Goal: Task Accomplishment & Management: Manage account settings

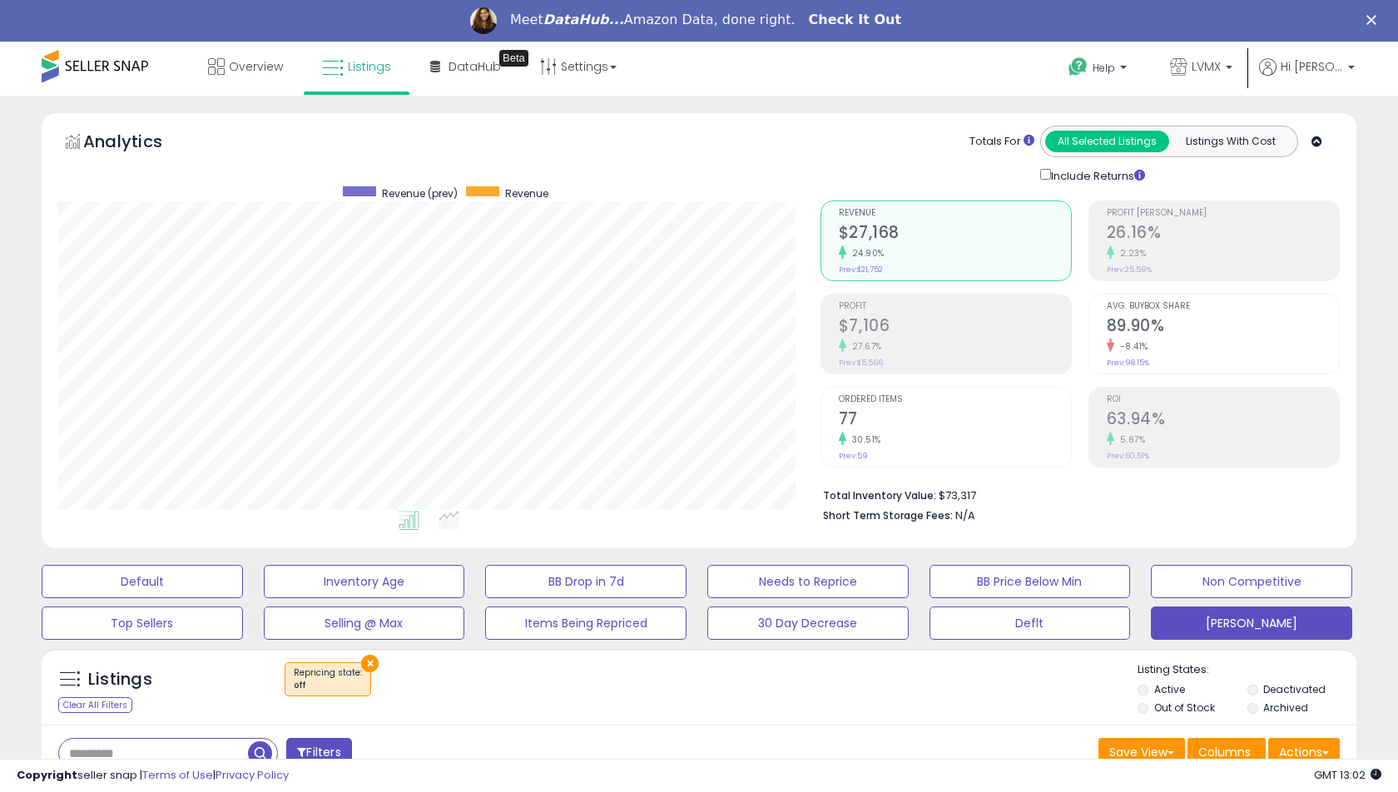
click at [844, 21] on link "Check It Out" at bounding box center [855, 21] width 93 height 18
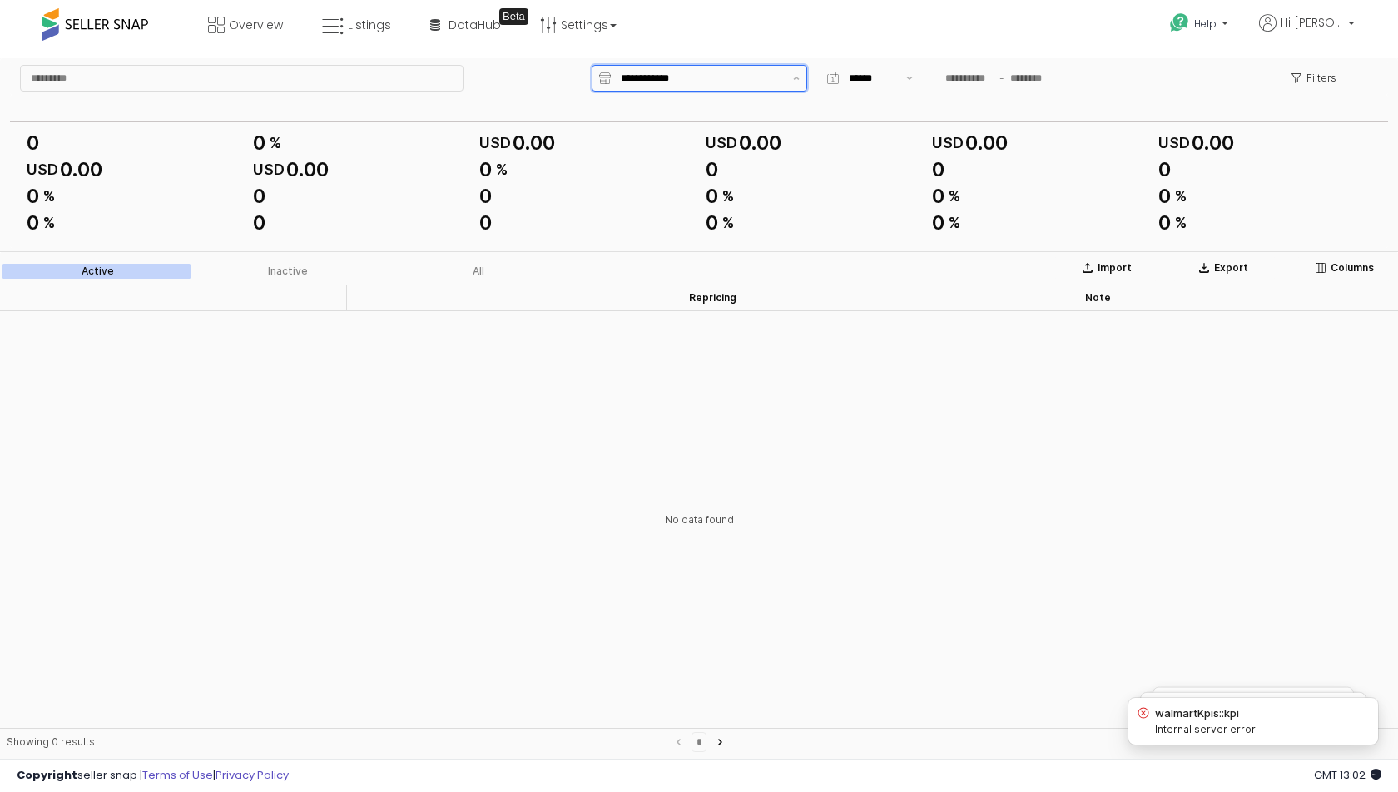
click at [652, 79] on input "App Frame" at bounding box center [702, 78] width 162 height 17
click at [789, 77] on button "Mostrar sugerencias" at bounding box center [796, 78] width 20 height 25
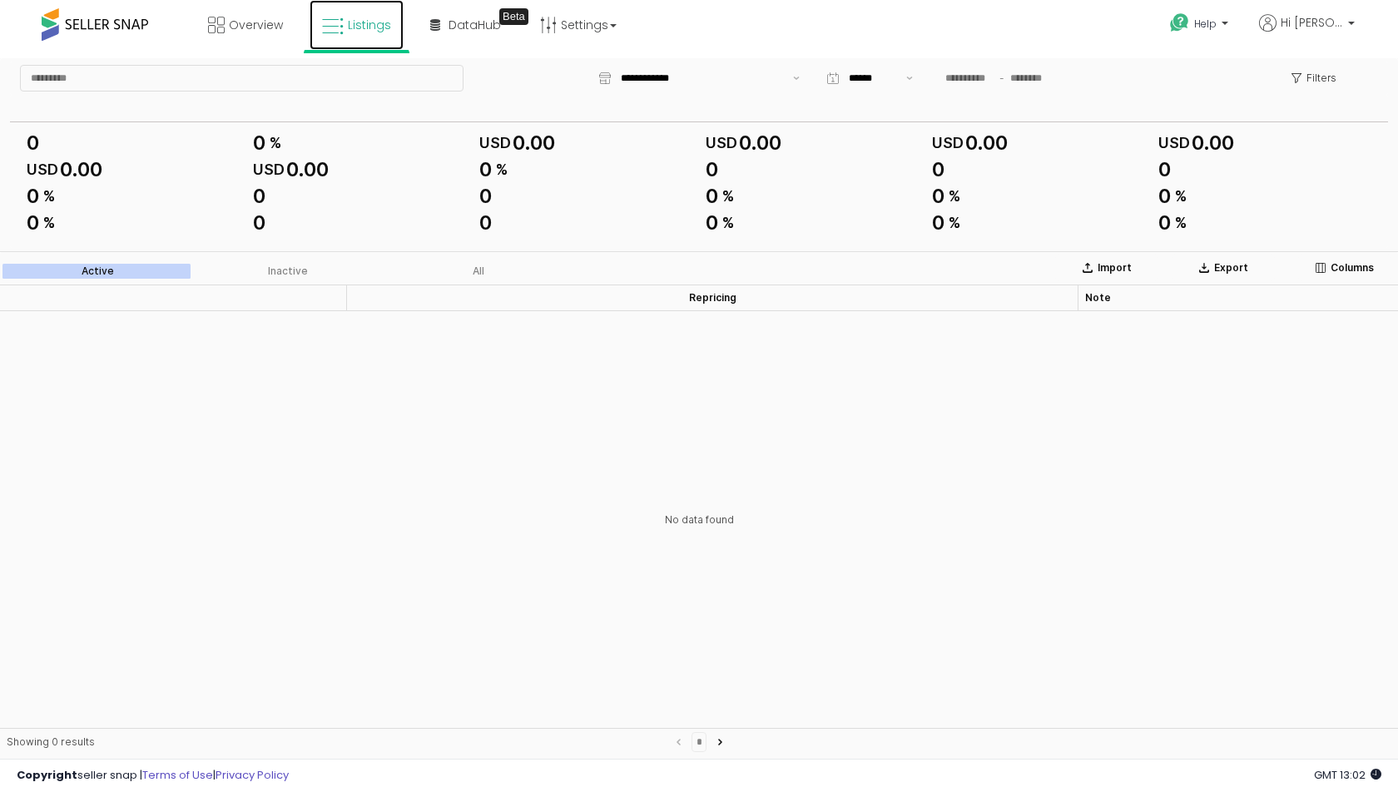
click at [362, 40] on link "Listings" at bounding box center [356, 25] width 94 height 50
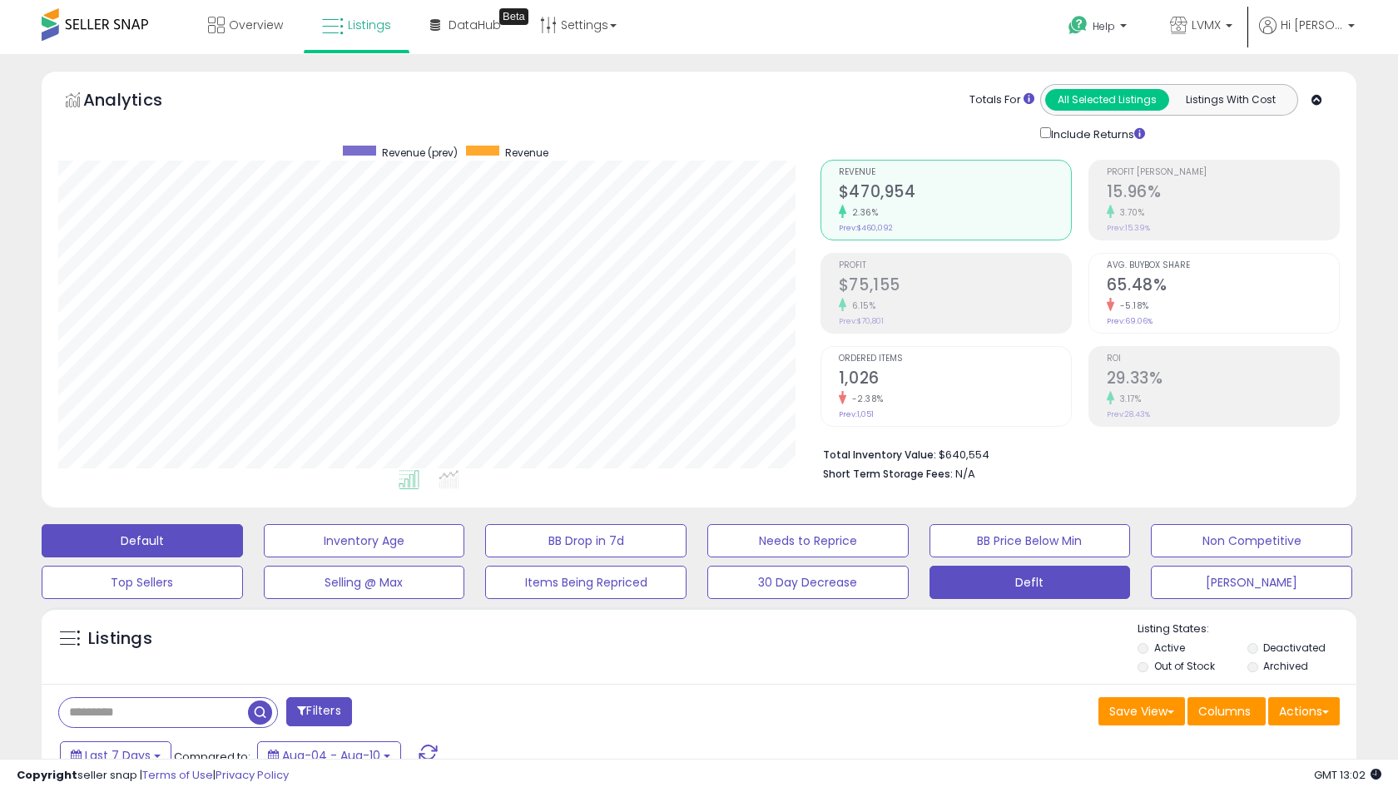
scroll to position [341, 761]
click at [465, 557] on button "Deflt" at bounding box center [364, 540] width 201 height 33
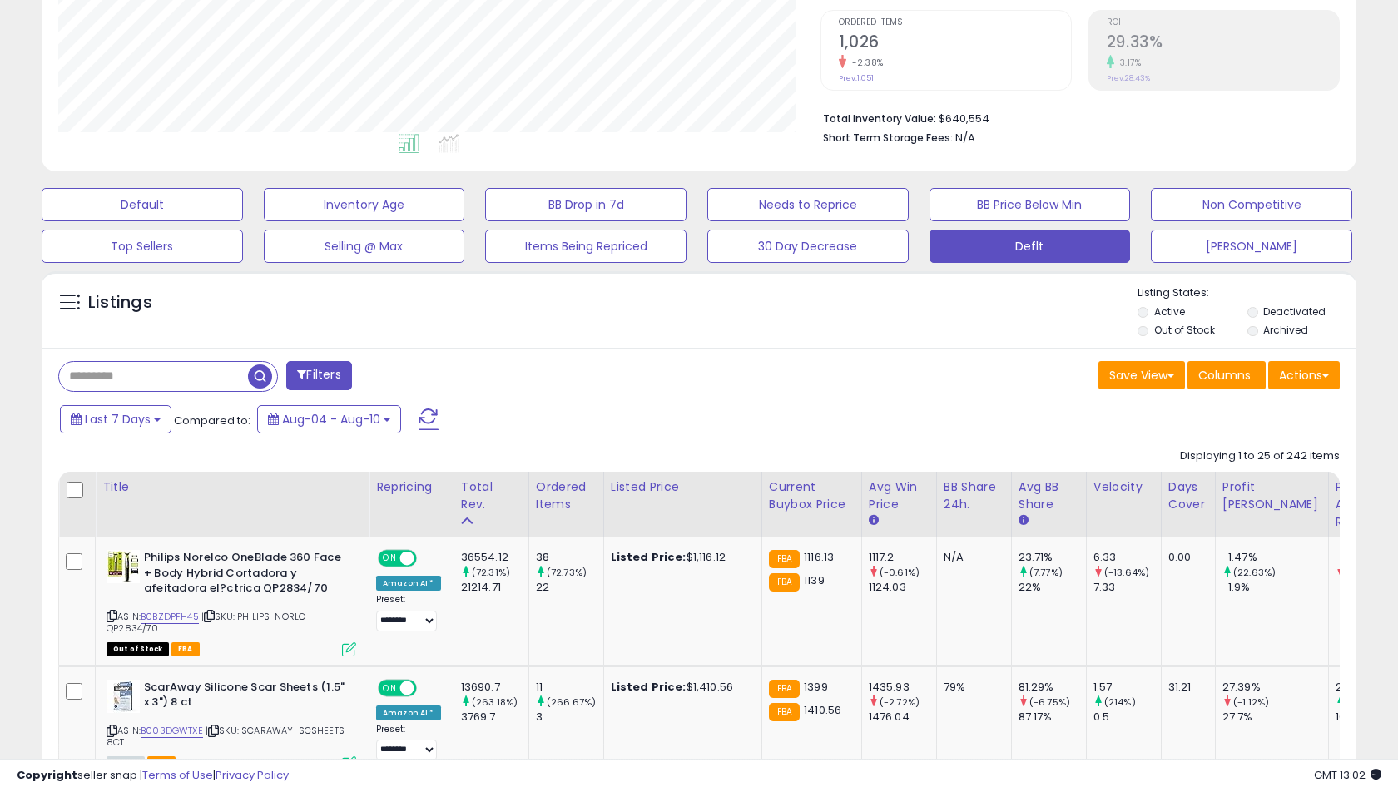
scroll to position [338, 0]
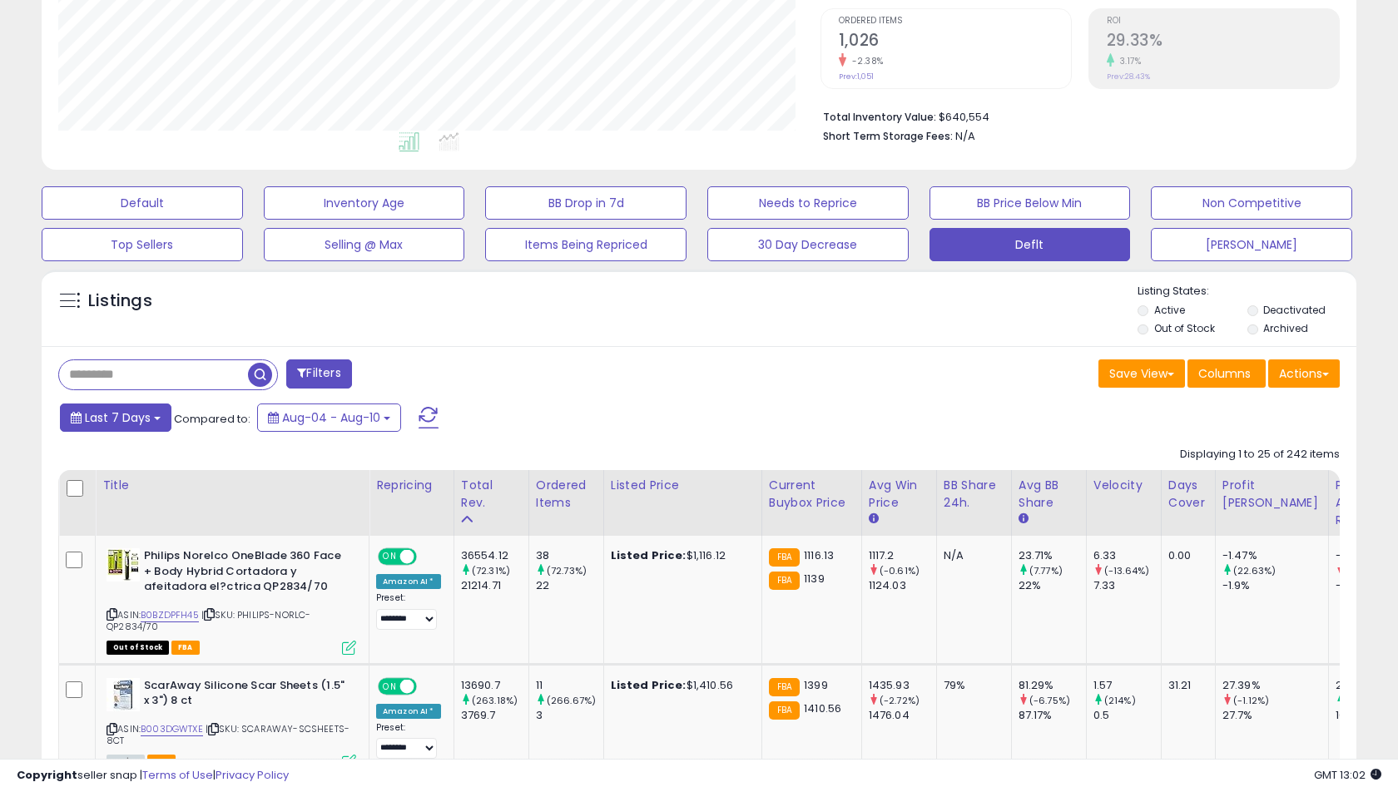
click at [110, 407] on button "Last 7 Days" at bounding box center [115, 417] width 111 height 28
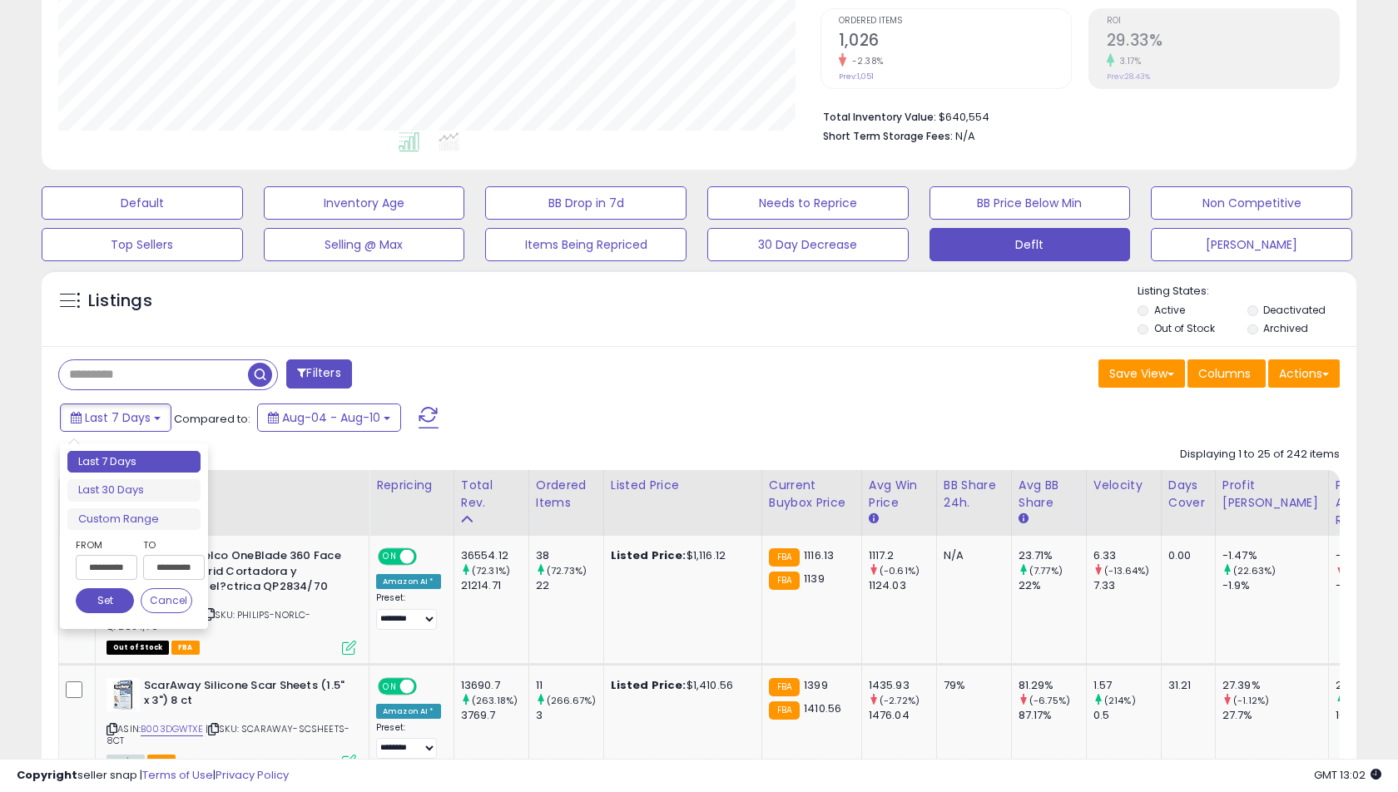
click at [106, 567] on input "**********" at bounding box center [107, 567] width 62 height 25
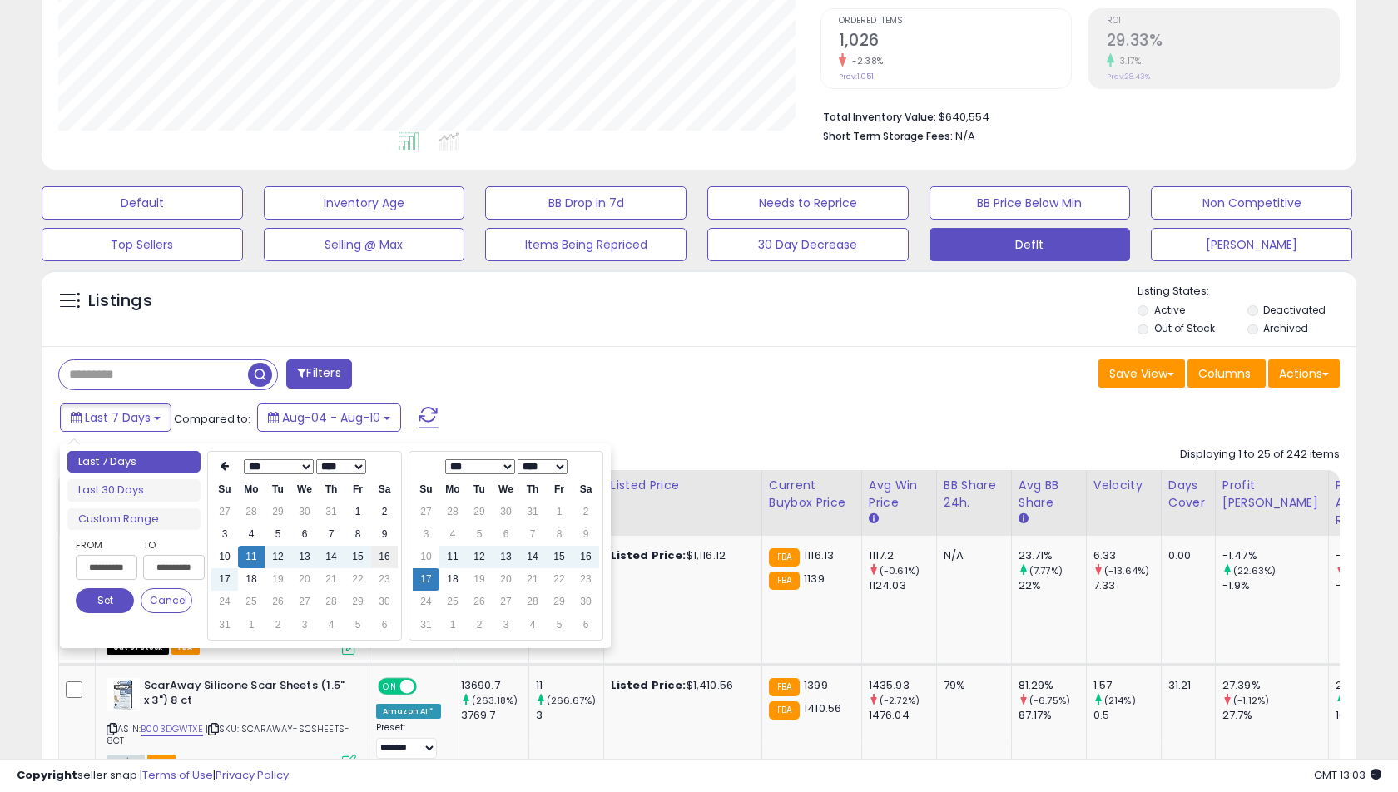
click at [385, 557] on td "16" at bounding box center [384, 557] width 27 height 22
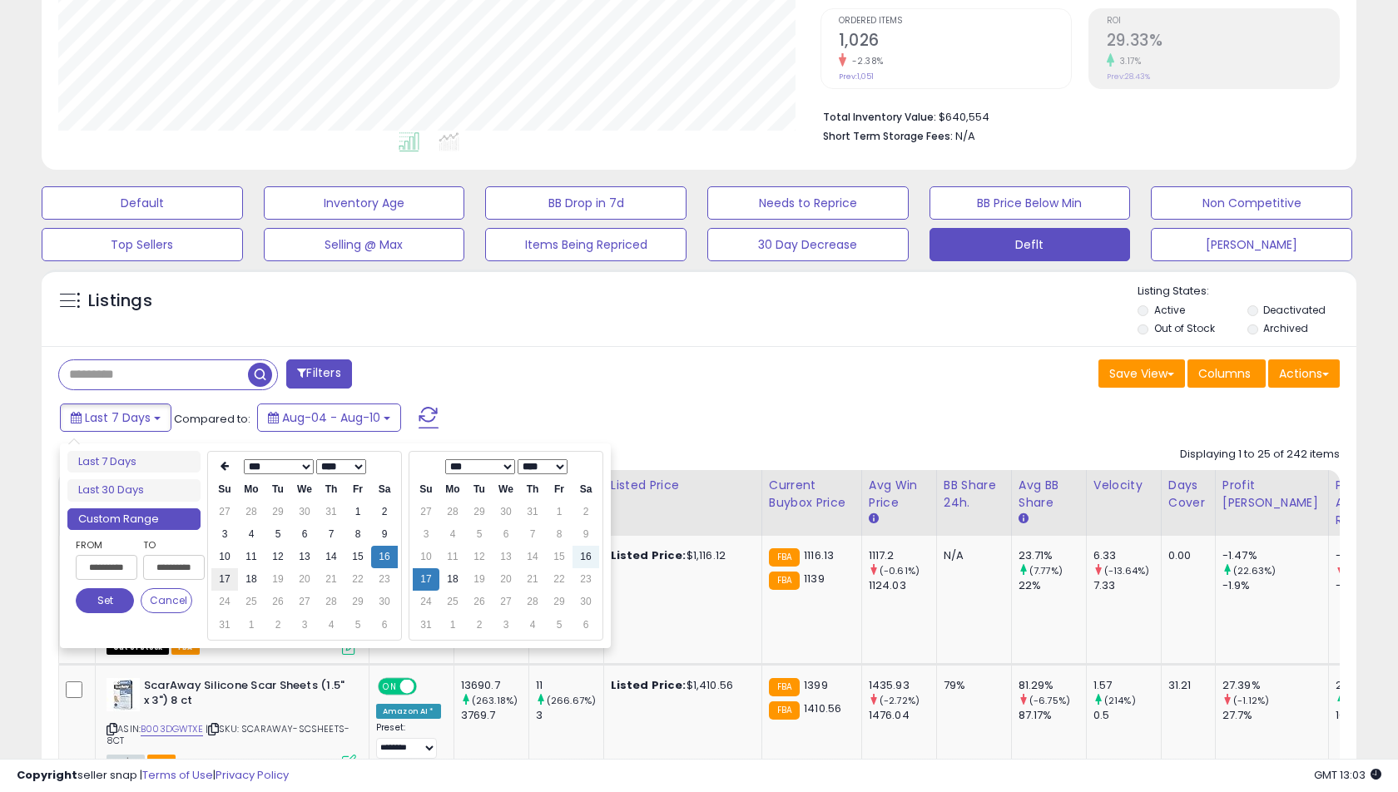
click at [226, 580] on td "17" at bounding box center [224, 579] width 27 height 22
type input "**********"
click at [380, 561] on td "16" at bounding box center [384, 557] width 27 height 22
click at [109, 588] on button "Set" at bounding box center [105, 600] width 58 height 25
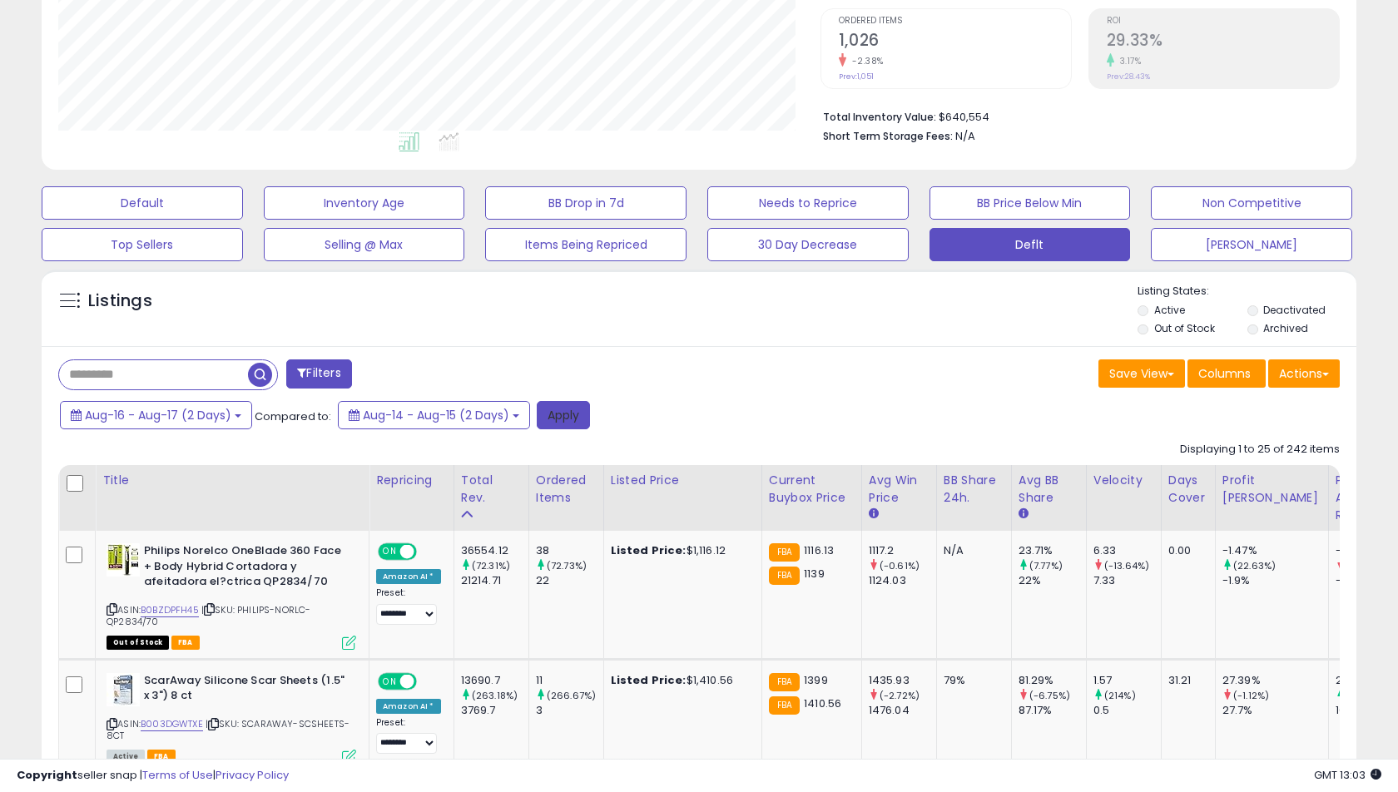
click at [572, 415] on button "Apply" at bounding box center [563, 415] width 53 height 28
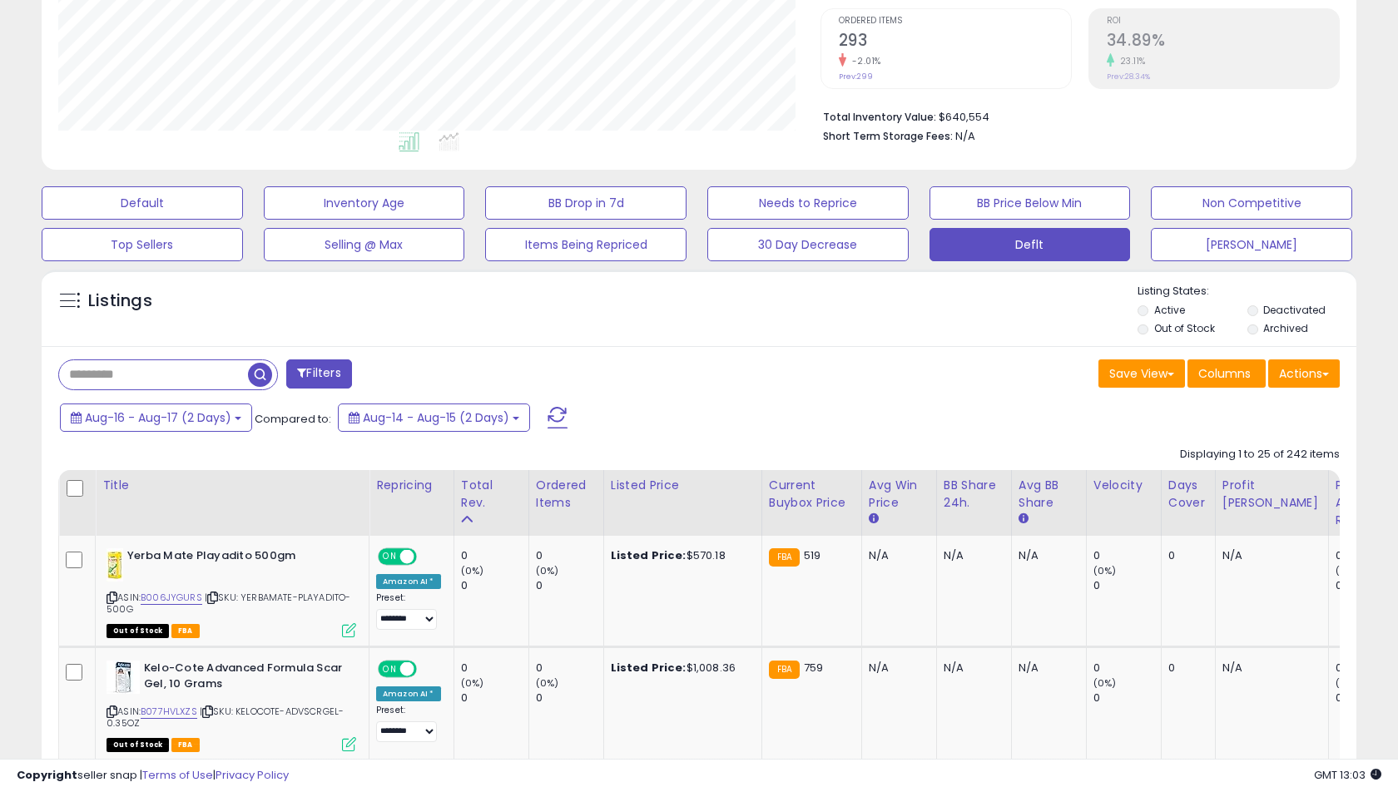
scroll to position [341, 761]
click at [467, 486] on div "Total Rev." at bounding box center [491, 494] width 61 height 35
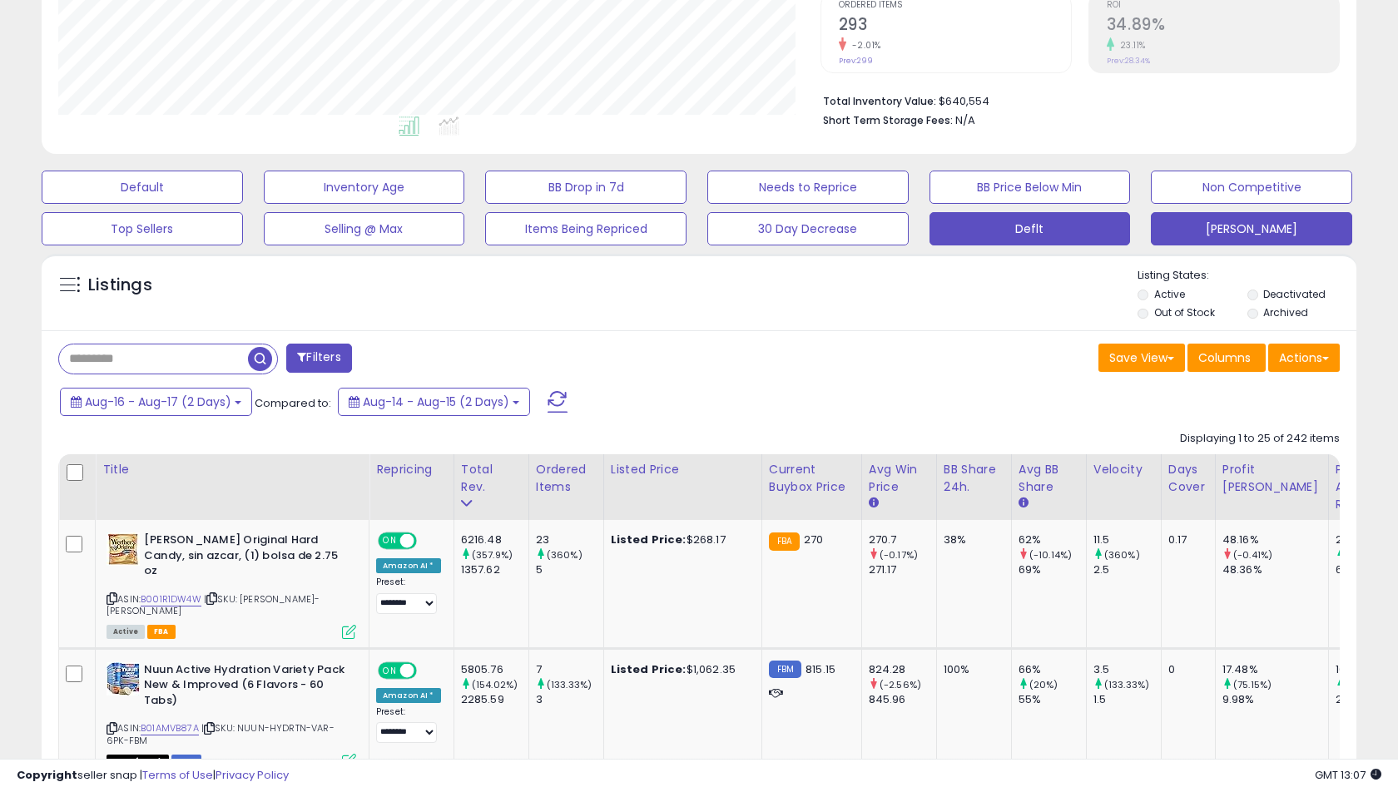
click at [243, 204] on button "[PERSON_NAME]" at bounding box center [142, 187] width 201 height 33
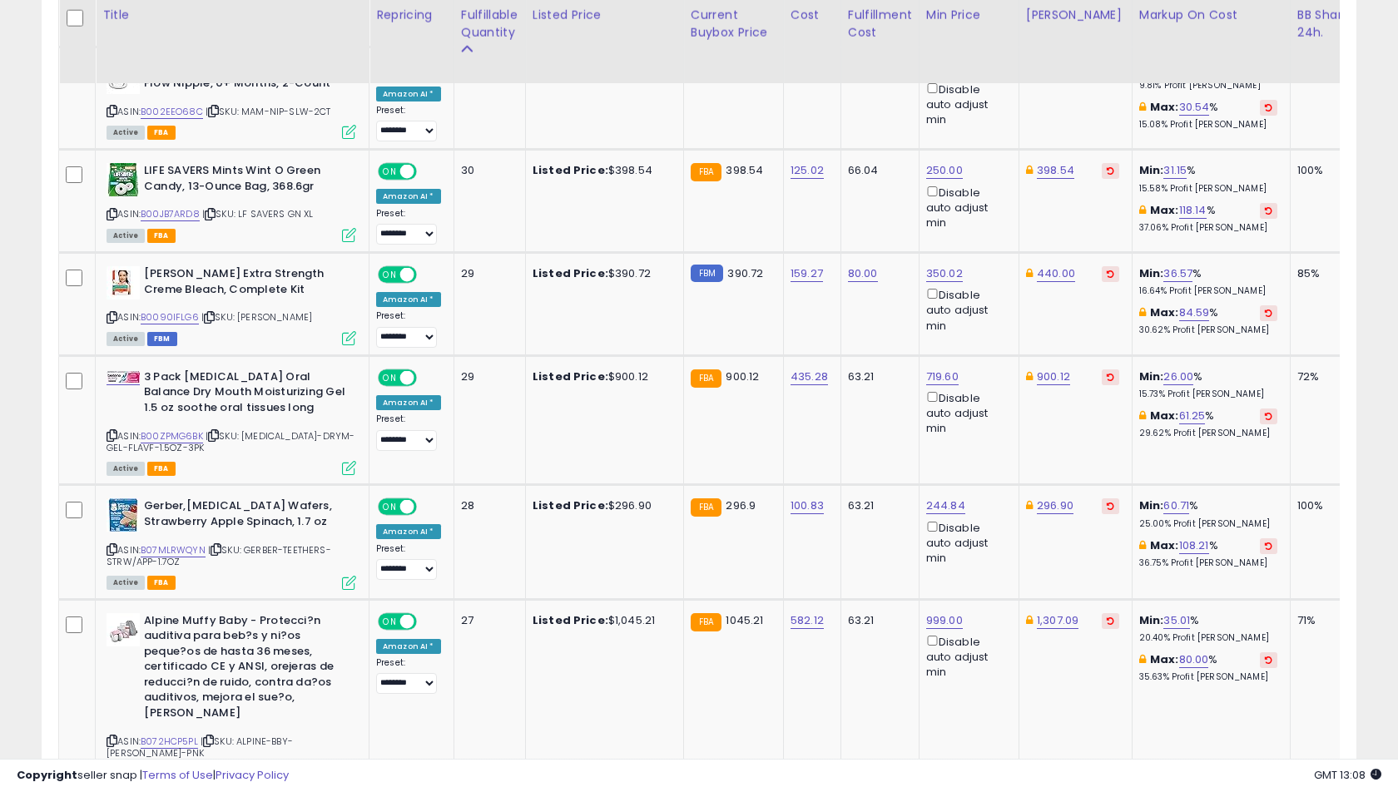
scroll to position [2538, 0]
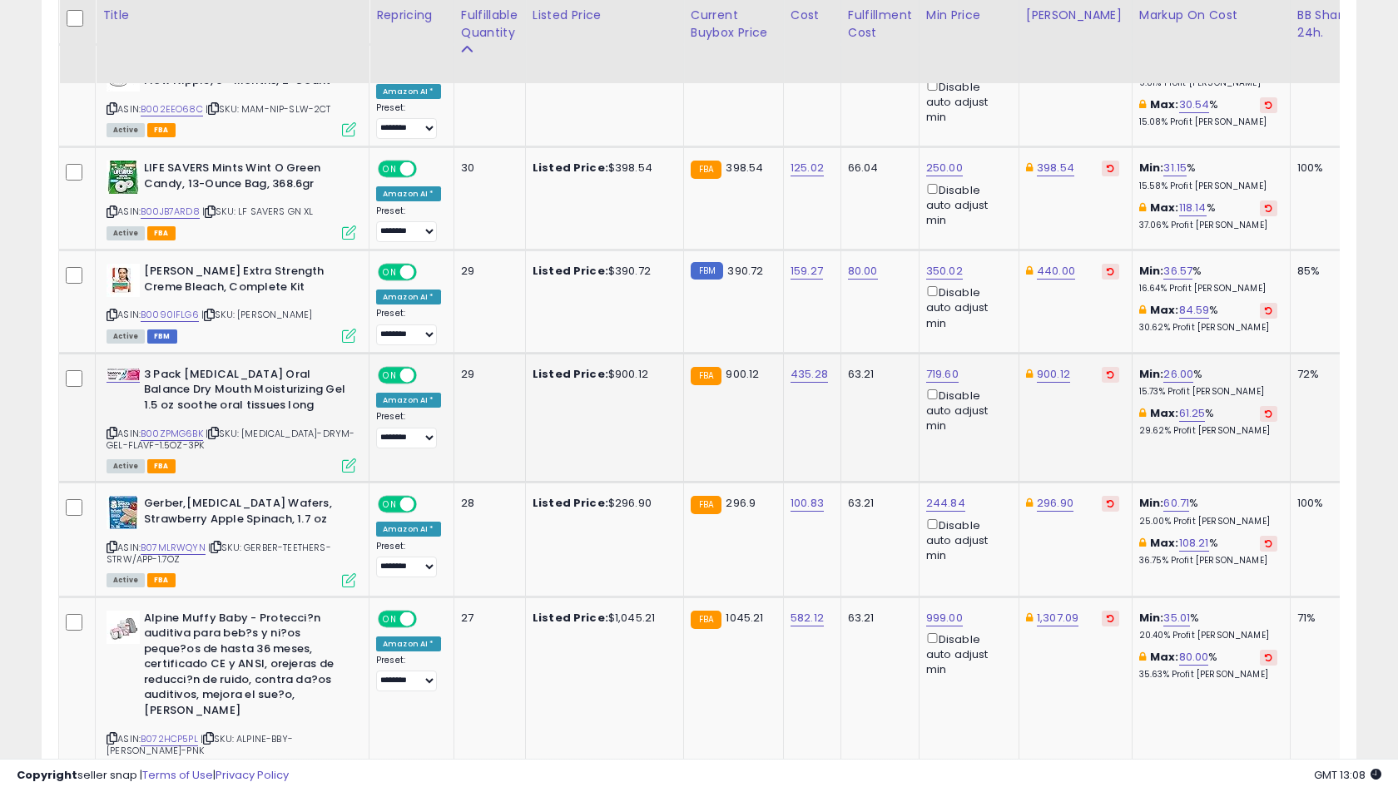
click at [169, 427] on span "| SKU: [MEDICAL_DATA]-DRYM-GEL-FLAVF-1.5OZ-3PK" at bounding box center [230, 439] width 249 height 25
click at [170, 427] on link "B00ZPMG6BK" at bounding box center [172, 434] width 62 height 14
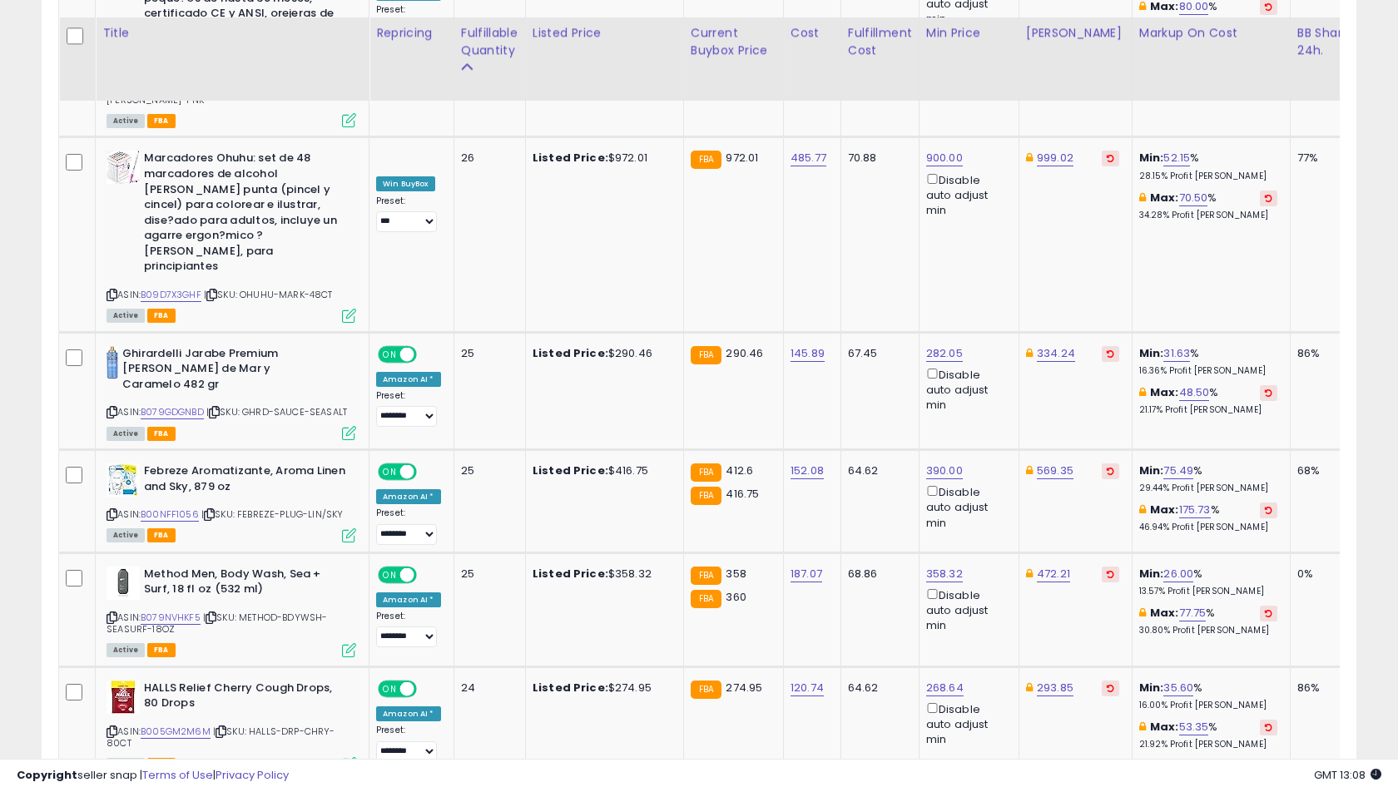
scroll to position [3209, 0]
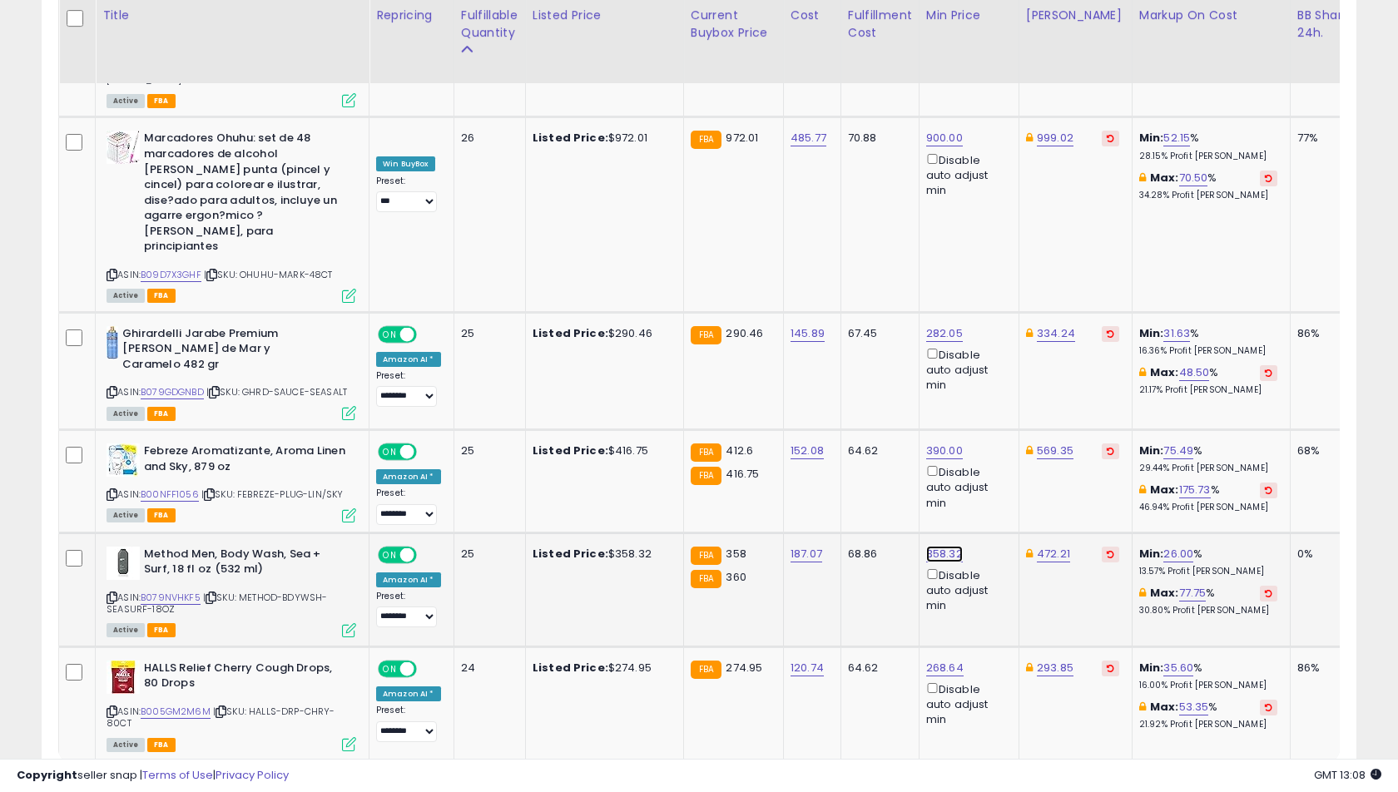
type input "***"
click button "submit" at bounding box center [992, 383] width 28 height 25
click at [1196, 779] on link "2" at bounding box center [1211, 793] width 30 height 28
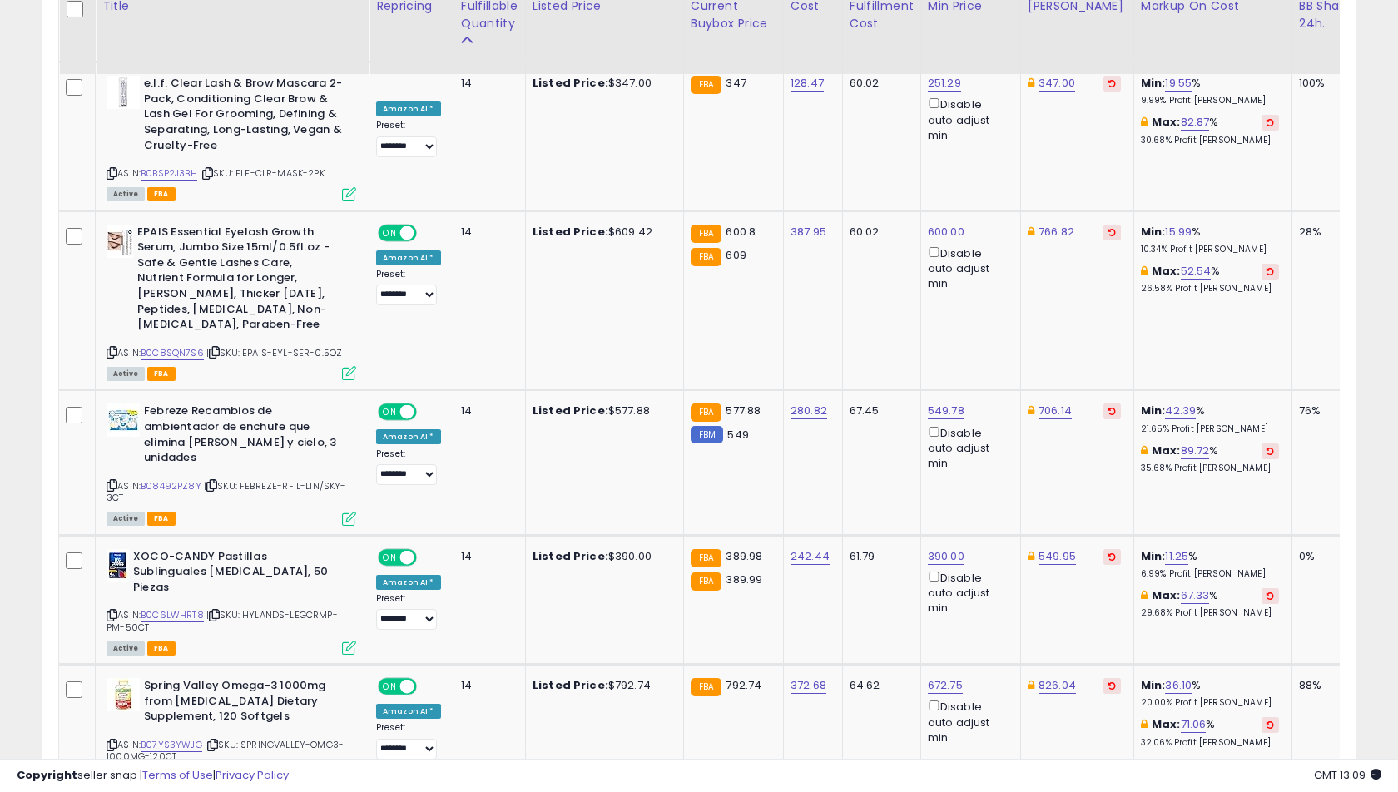
scroll to position [2651, 0]
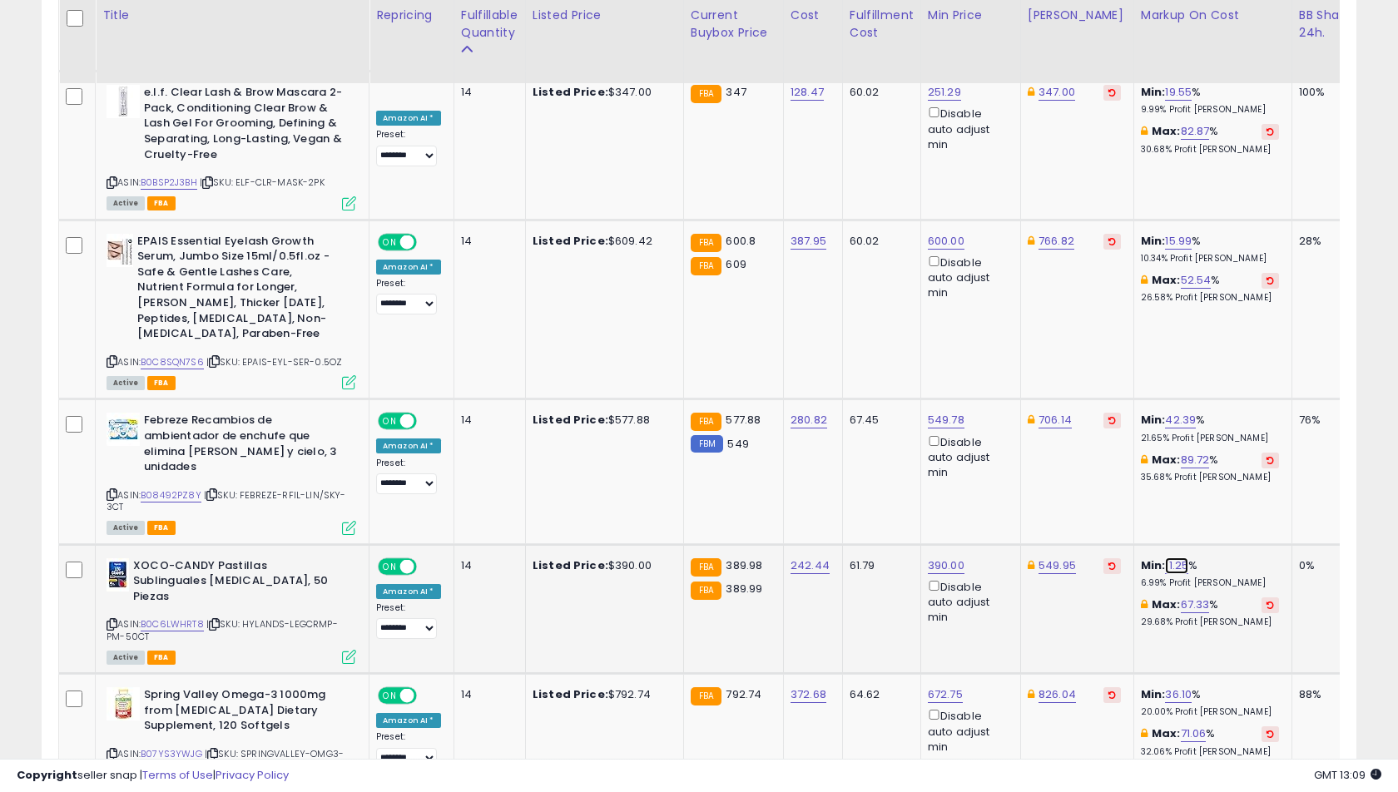
click at [1165, 557] on link "11.25" at bounding box center [1176, 565] width 23 height 17
type input "**"
click button "submit" at bounding box center [1211, 403] width 28 height 25
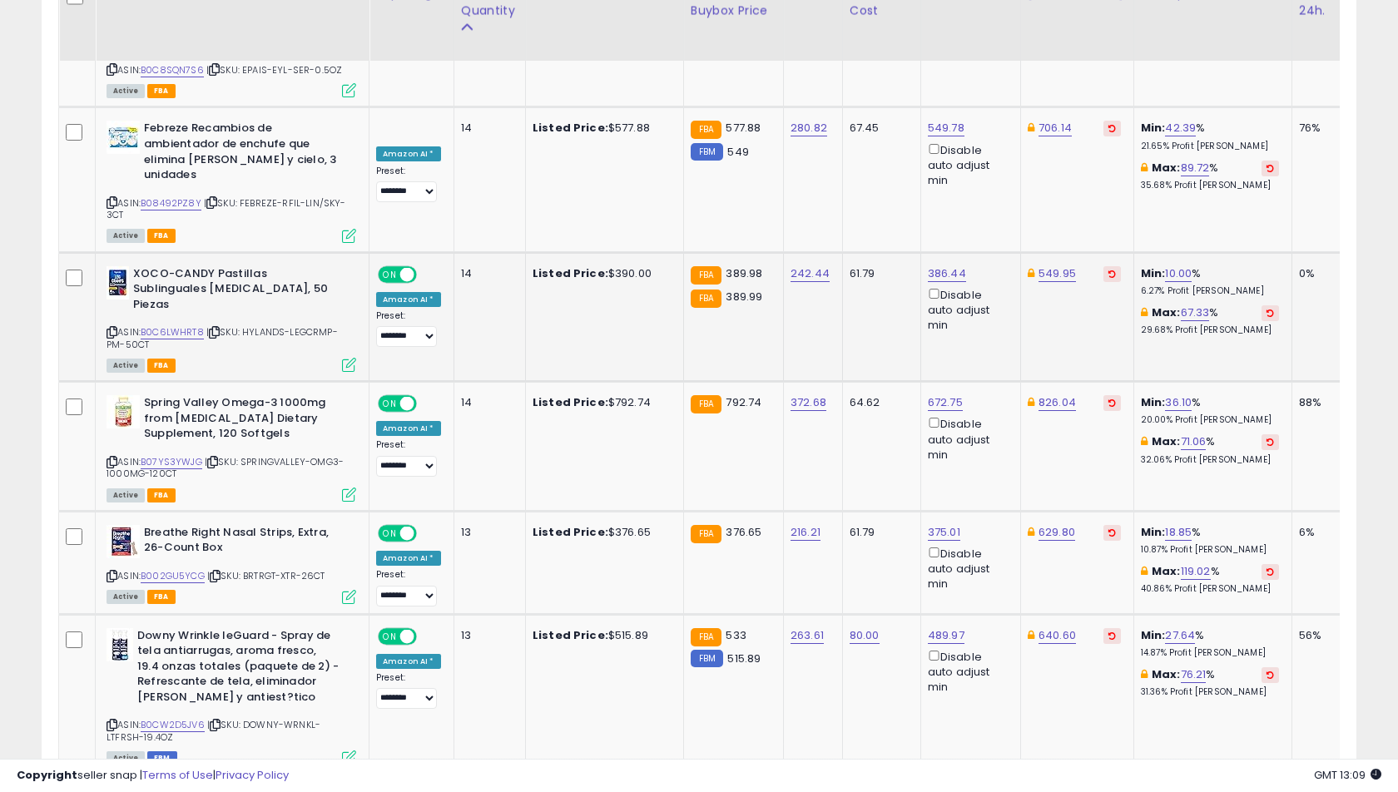
scroll to position [2950, 0]
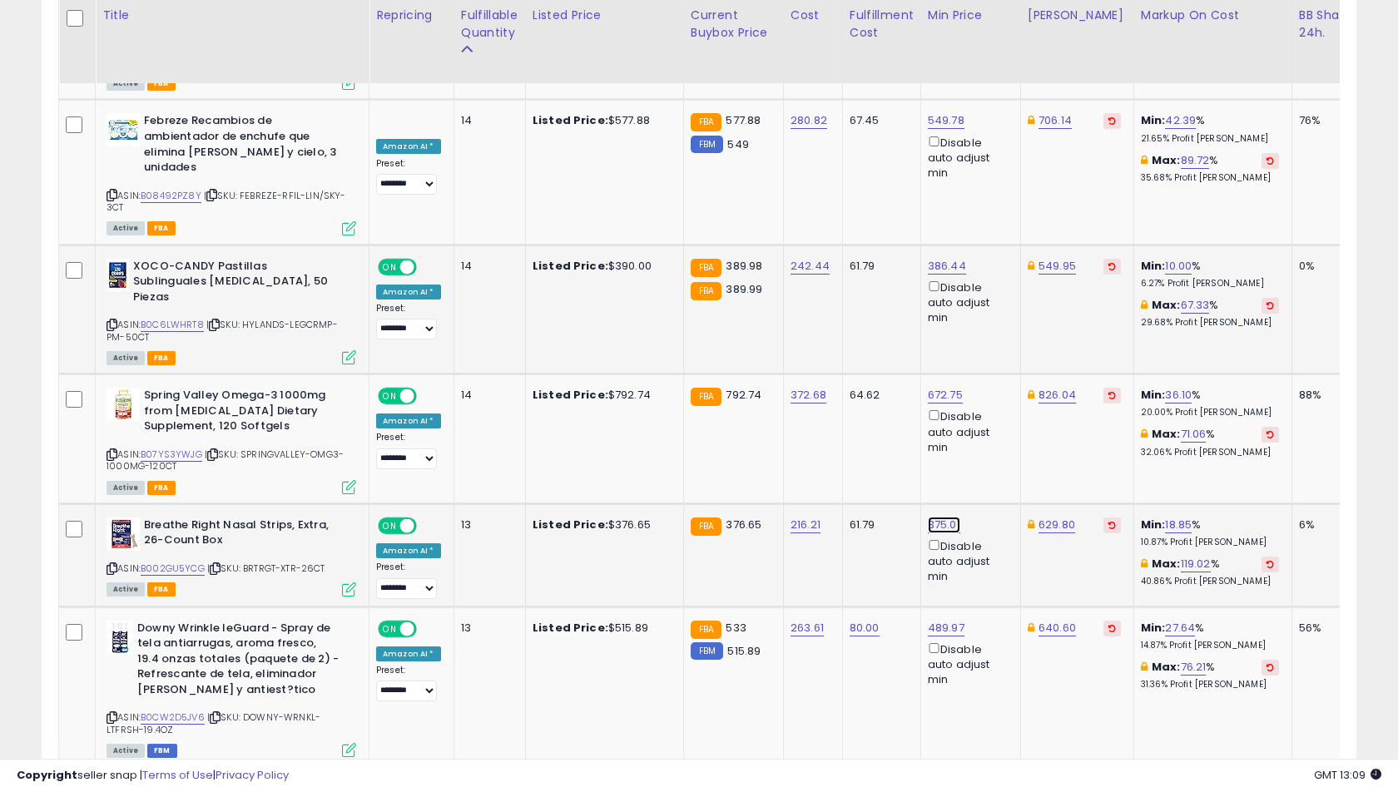
type input "***"
click button "submit" at bounding box center [990, 346] width 28 height 25
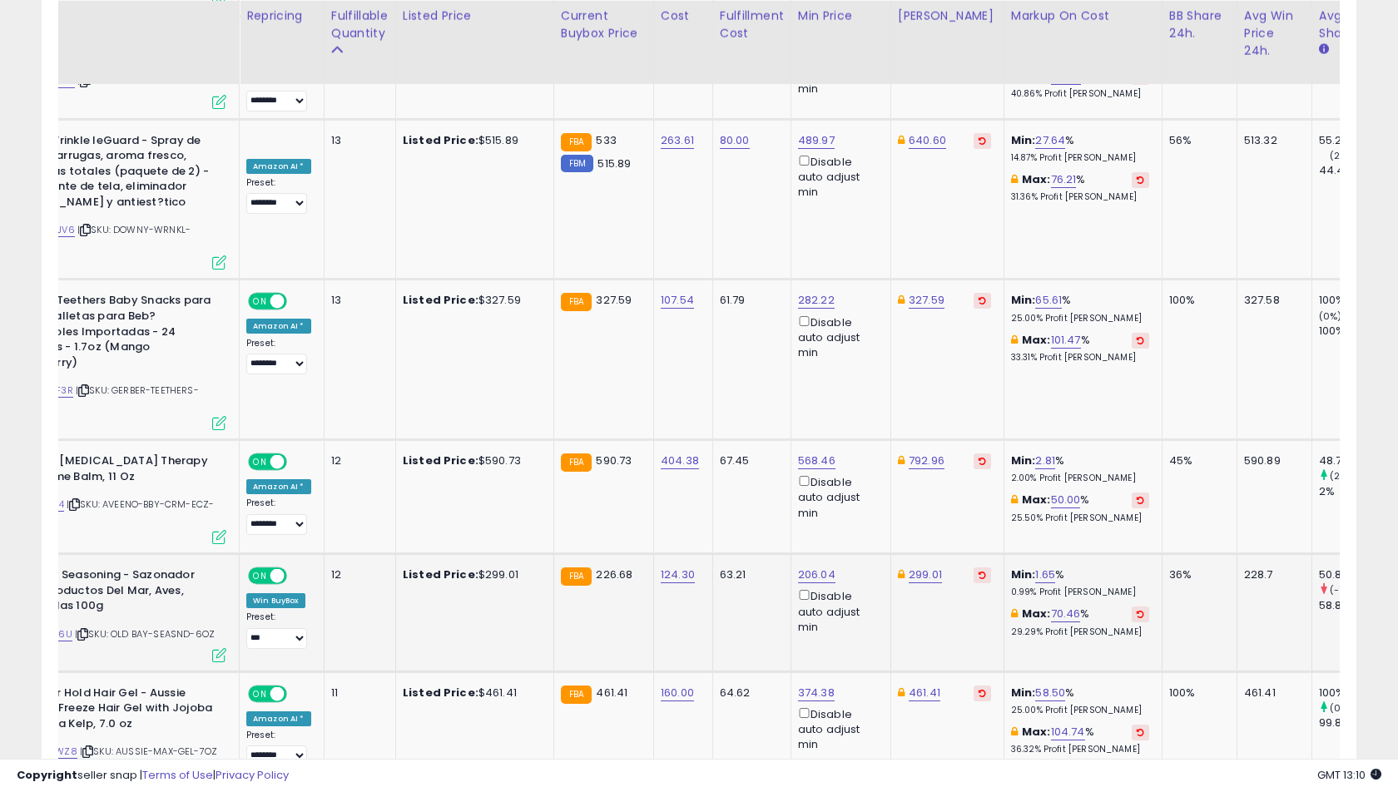
scroll to position [0, 159]
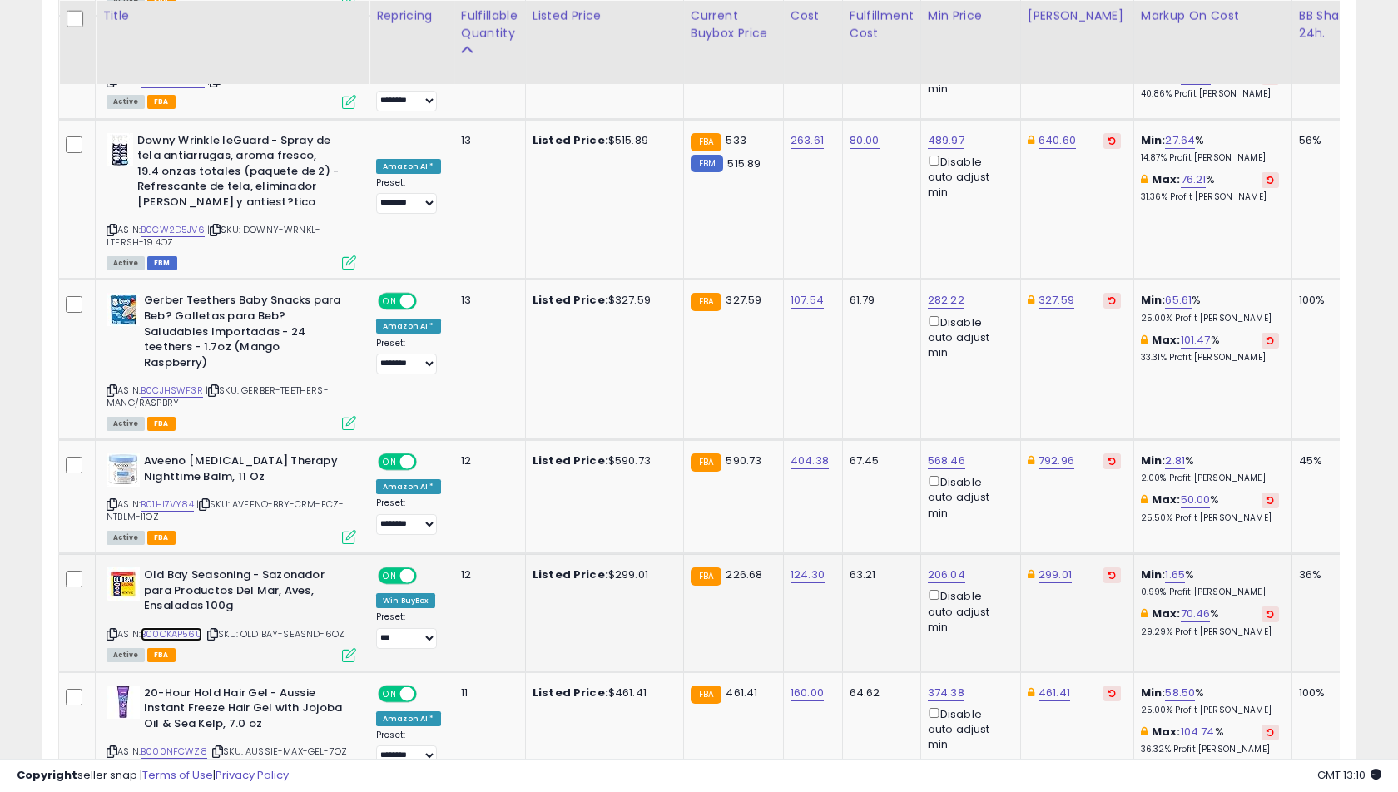
click at [173, 627] on link "B00OKAP56U" at bounding box center [172, 634] width 62 height 14
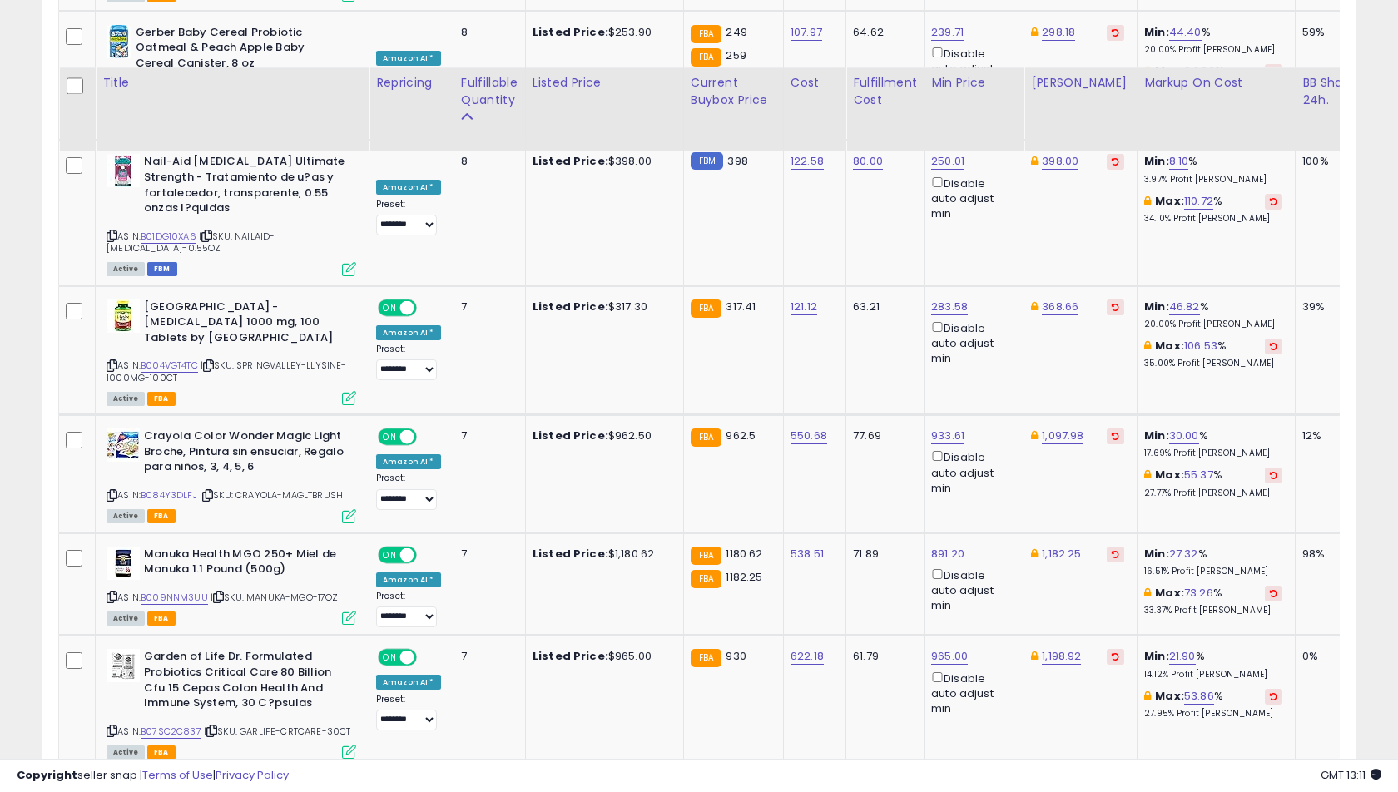
scroll to position [3518, 0]
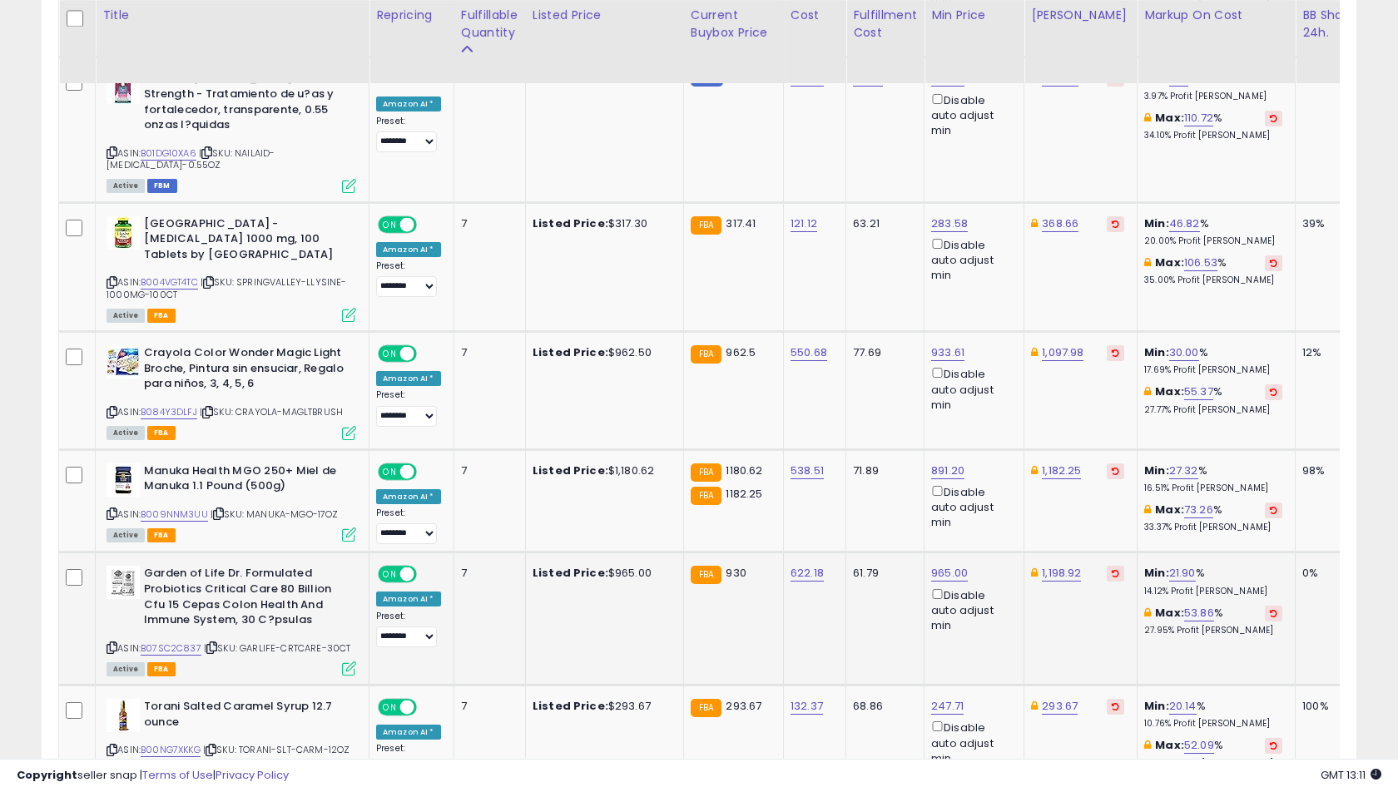
click at [164, 566] on div "ASIN: B07SC2C837 | SKU: GARLIFE-CRTCARE-30CT Active FBA" at bounding box center [231, 620] width 250 height 108
click at [187, 641] on link "B07SC2C837" at bounding box center [171, 648] width 61 height 14
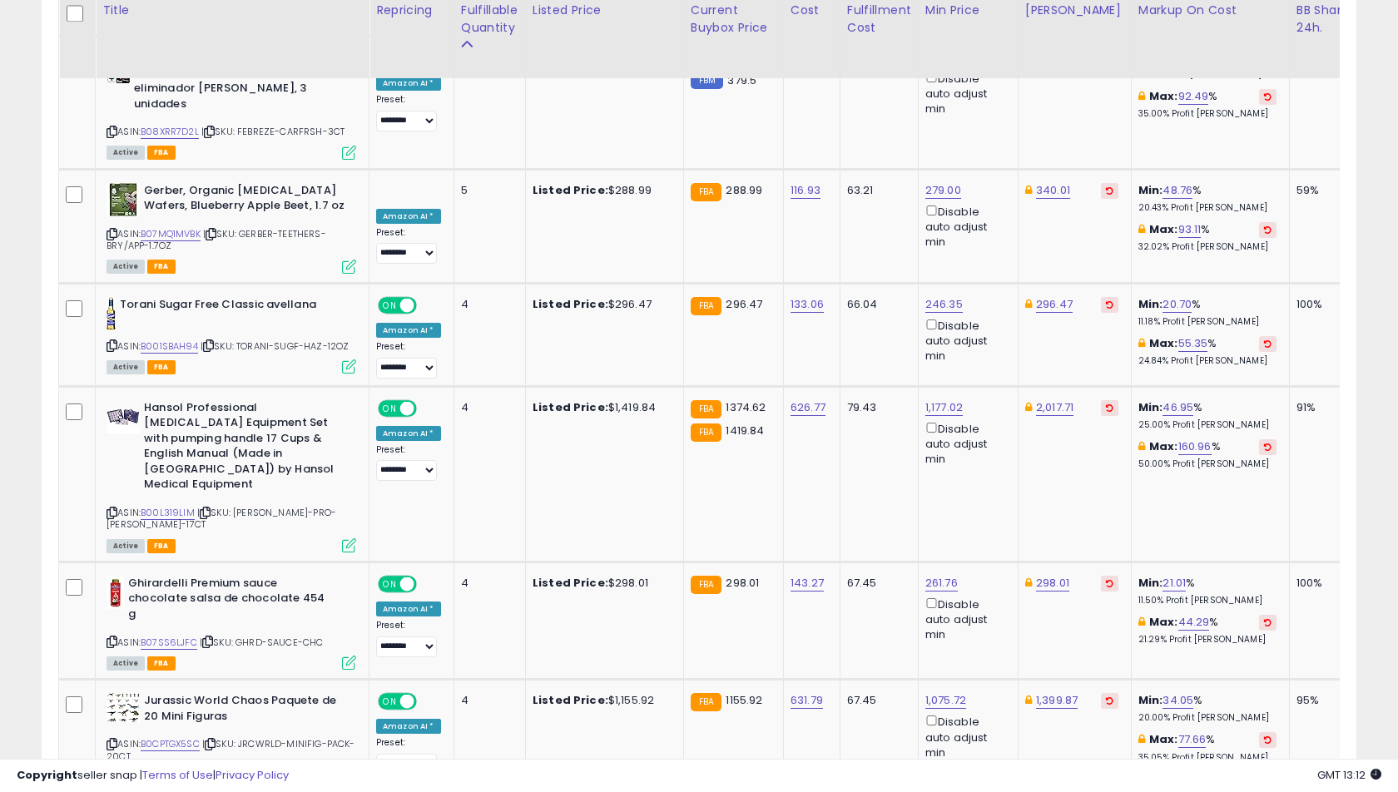
scroll to position [3470, 0]
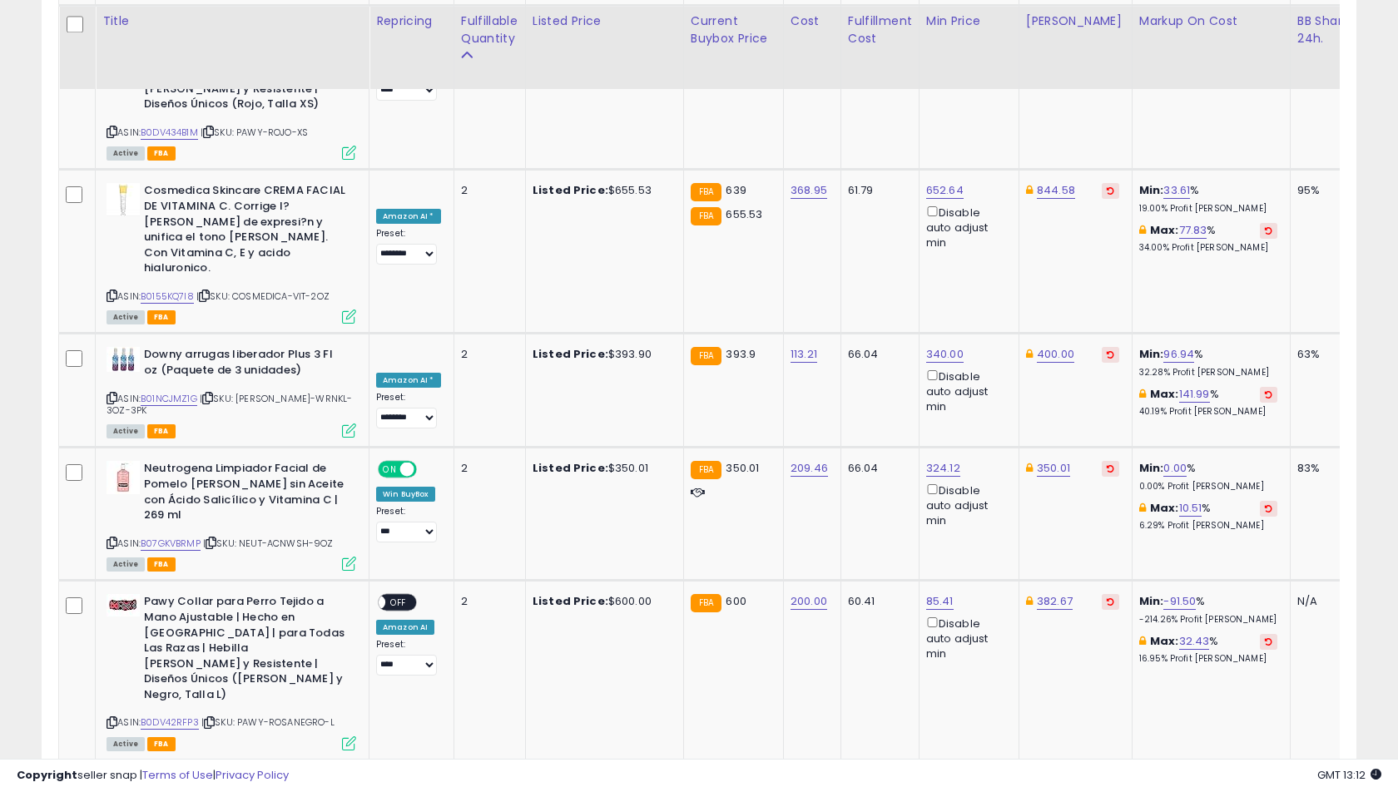
scroll to position [3706, 0]
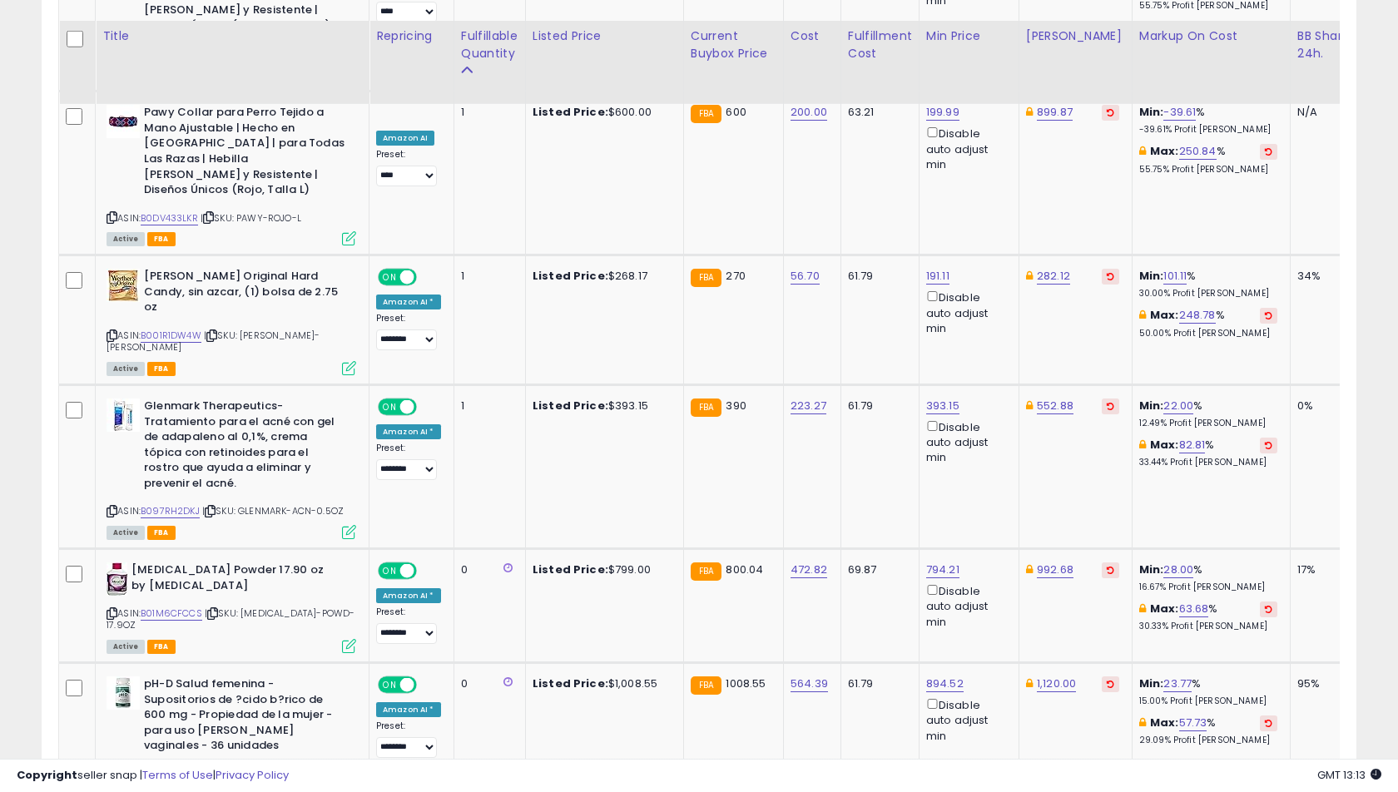
scroll to position [2332, 0]
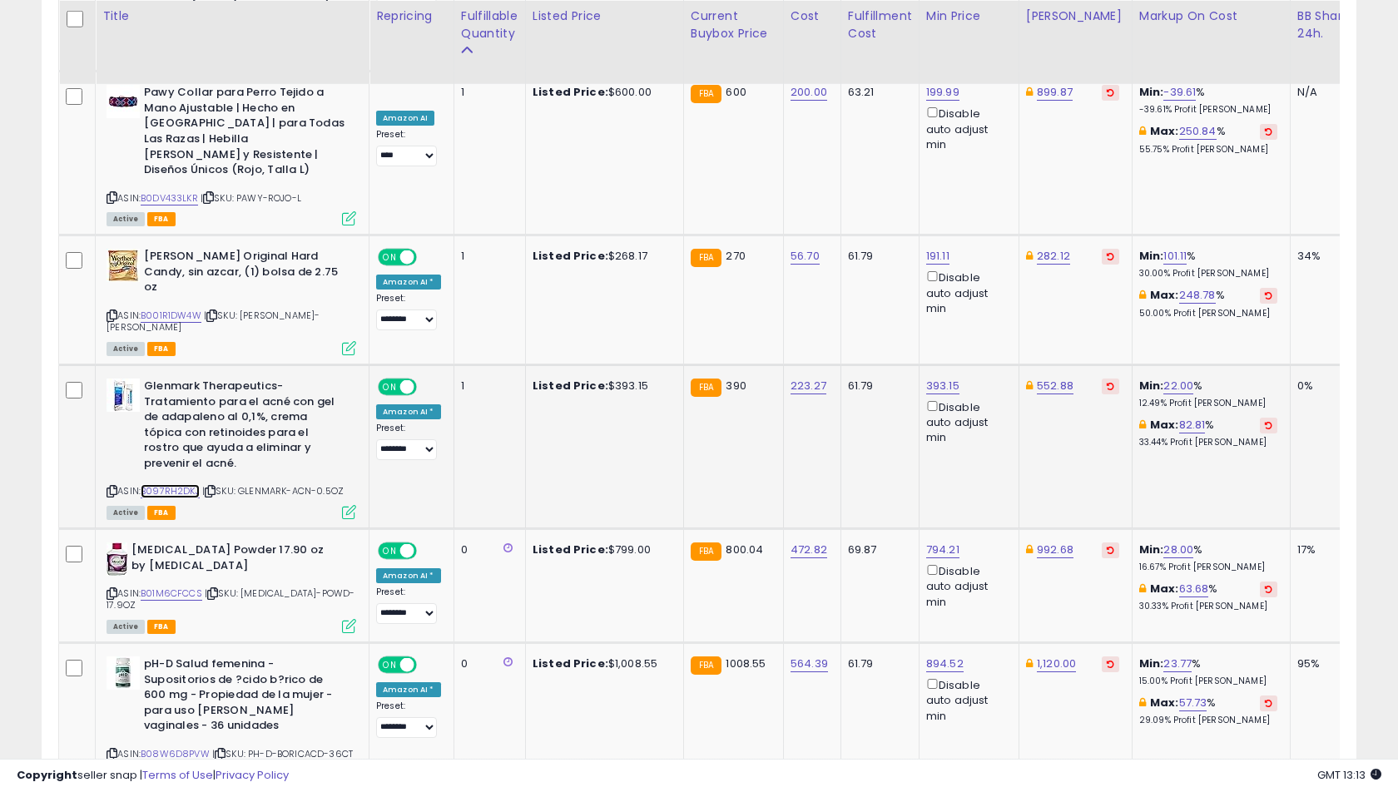
click at [174, 484] on link "B097RH2DKJ" at bounding box center [170, 491] width 59 height 14
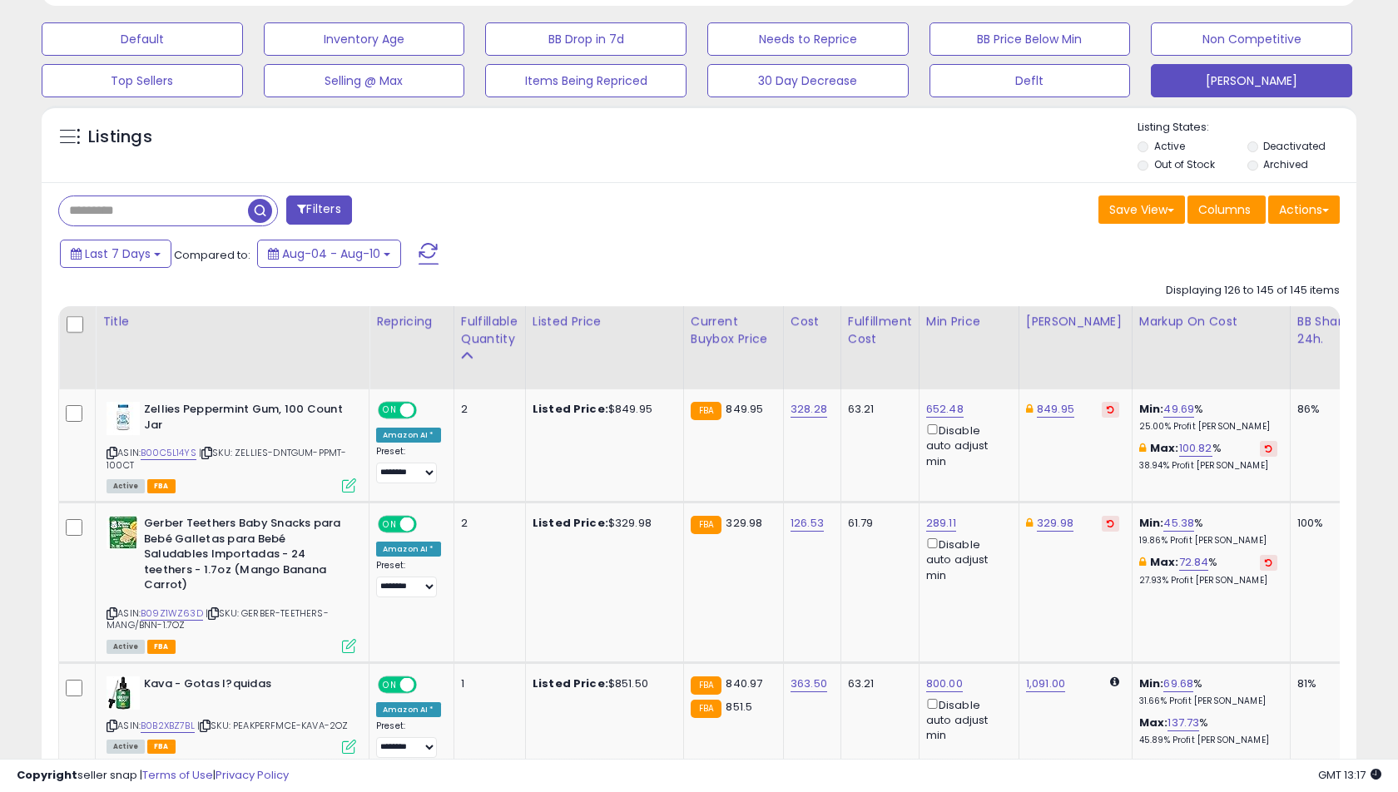
scroll to position [0, 0]
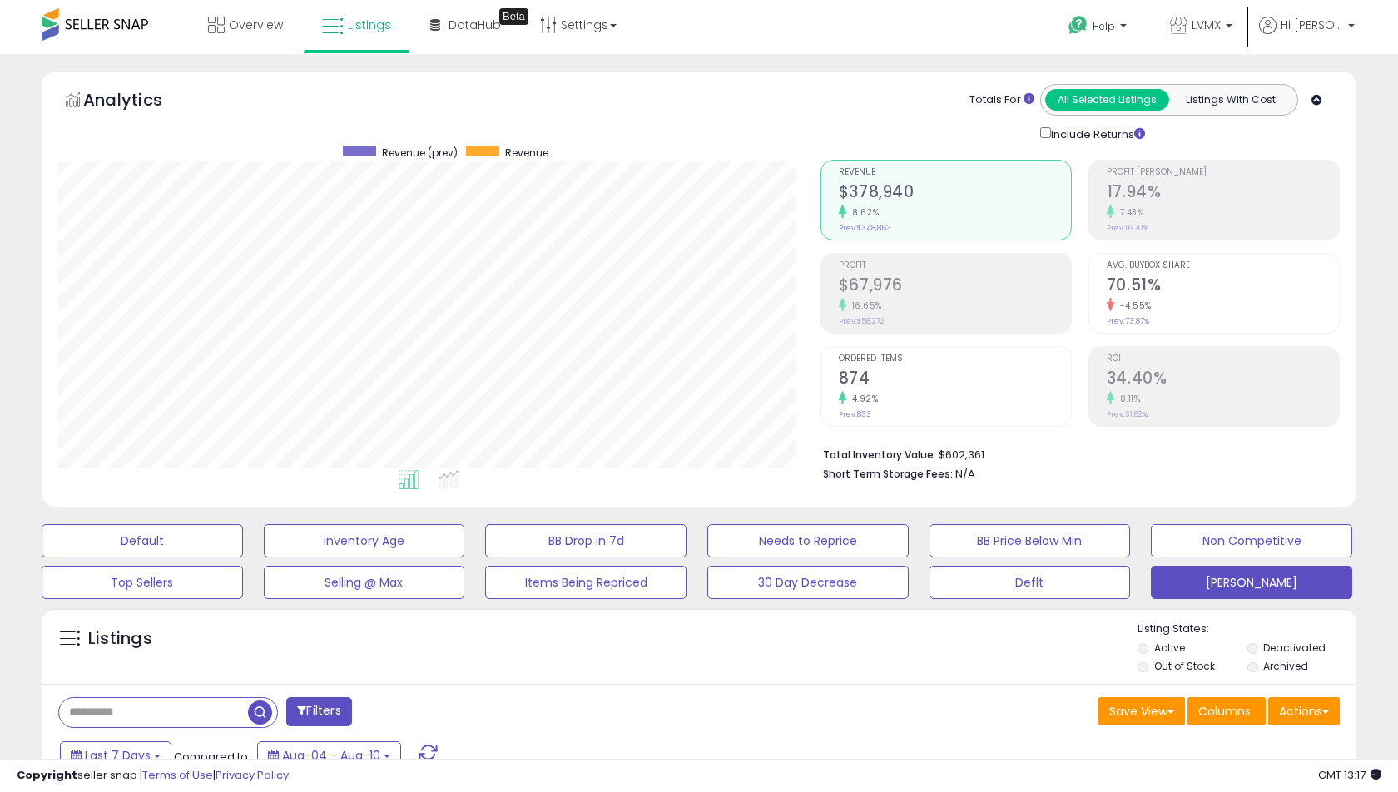
click at [176, 710] on input "text" at bounding box center [153, 712] width 189 height 29
paste input "**********"
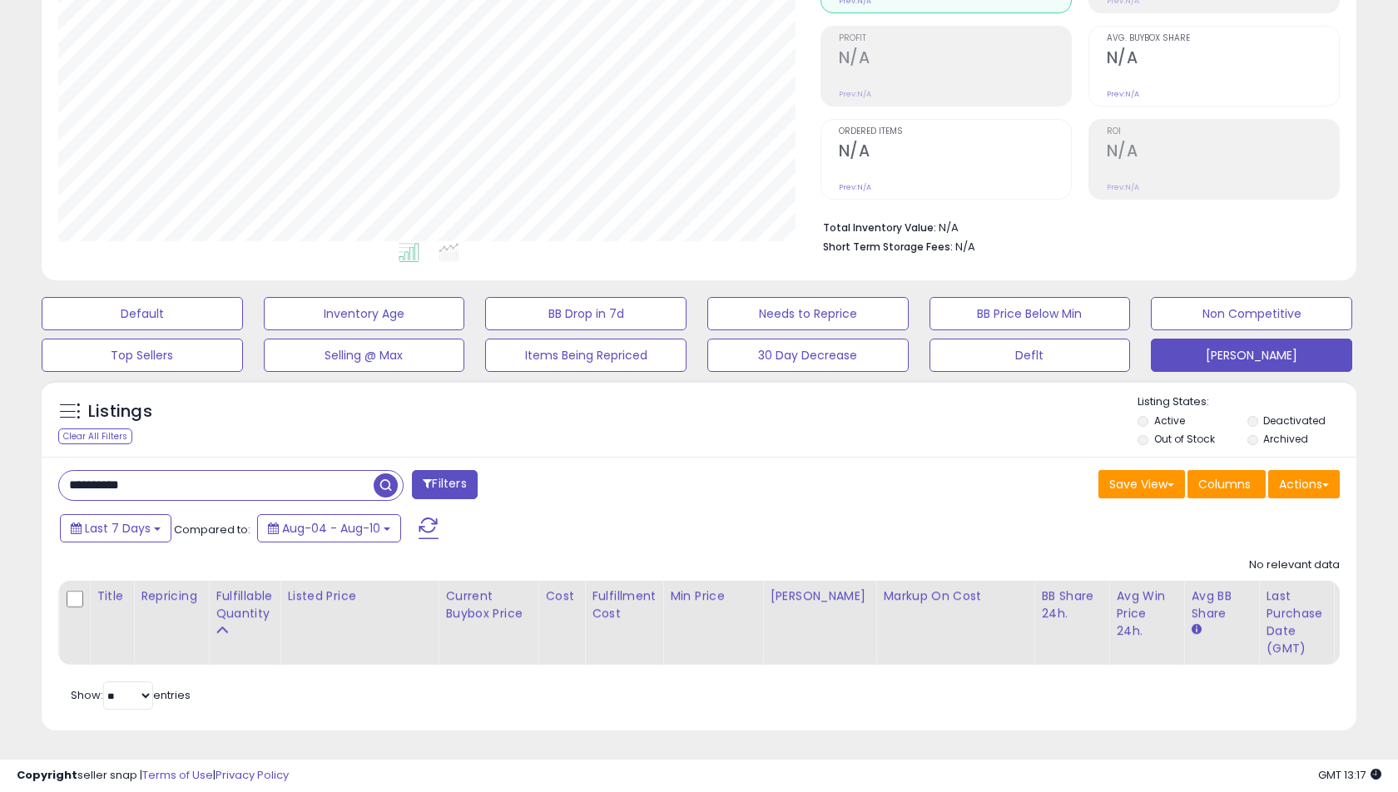
scroll to position [341, 761]
click at [1163, 443] on label "Out of Stock" at bounding box center [1184, 439] width 61 height 14
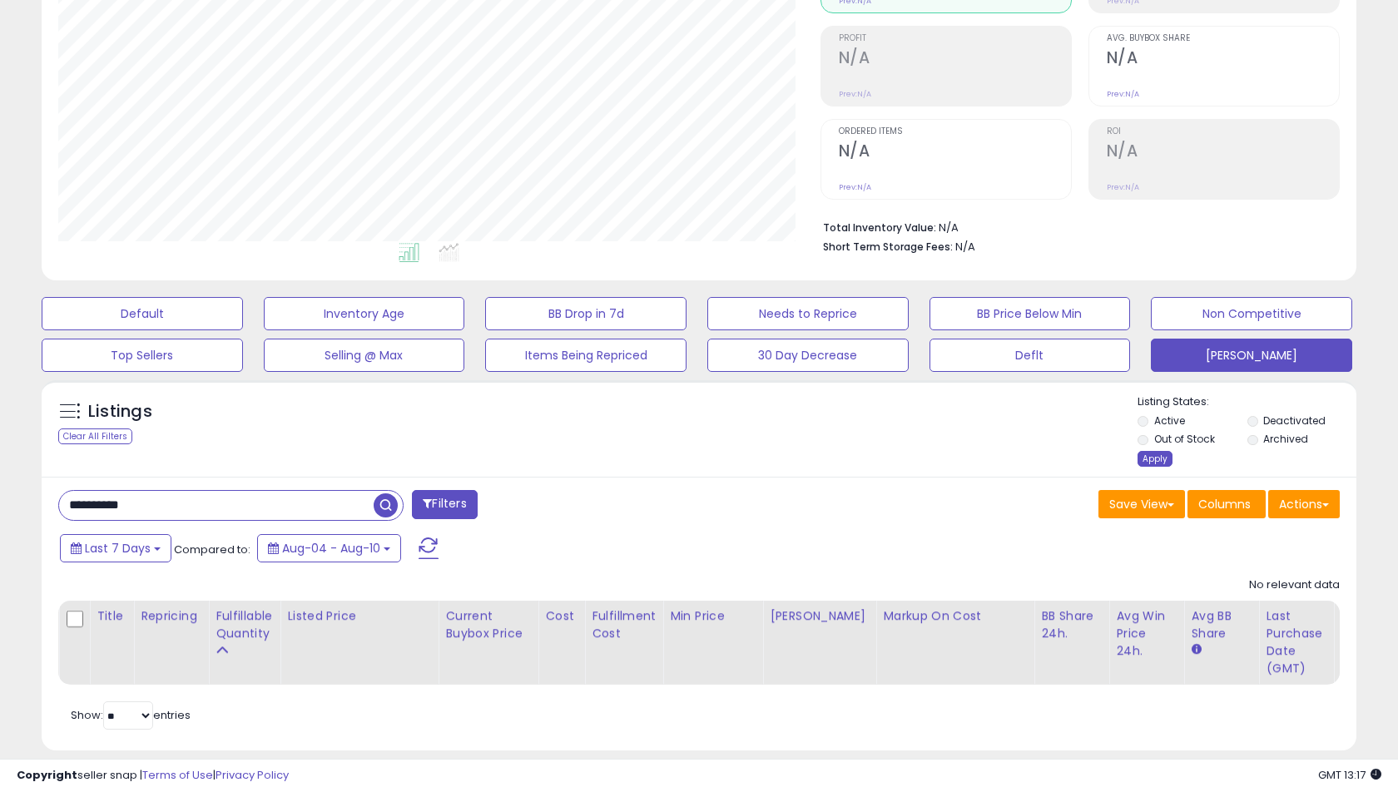
click at [1140, 452] on div "Apply" at bounding box center [1154, 459] width 35 height 16
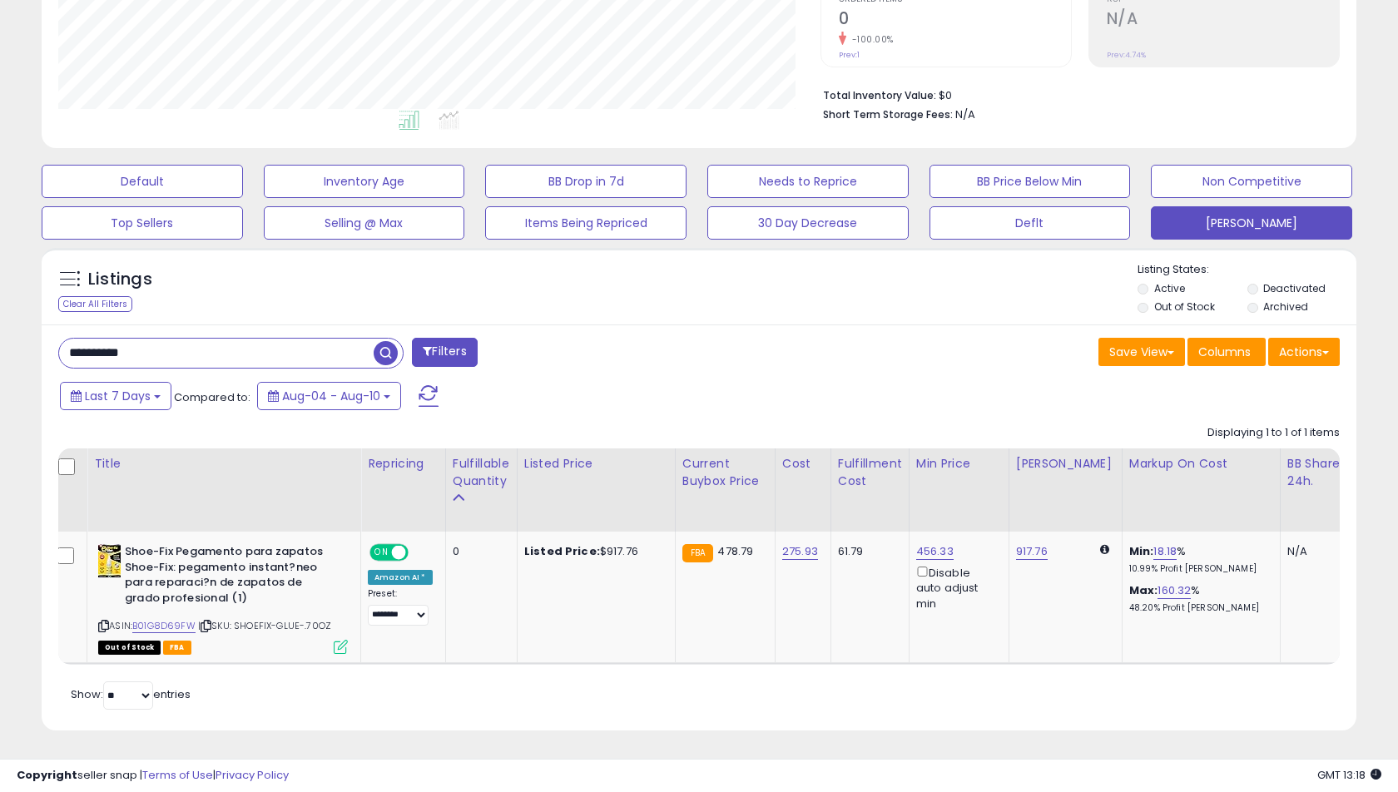
scroll to position [340, 0]
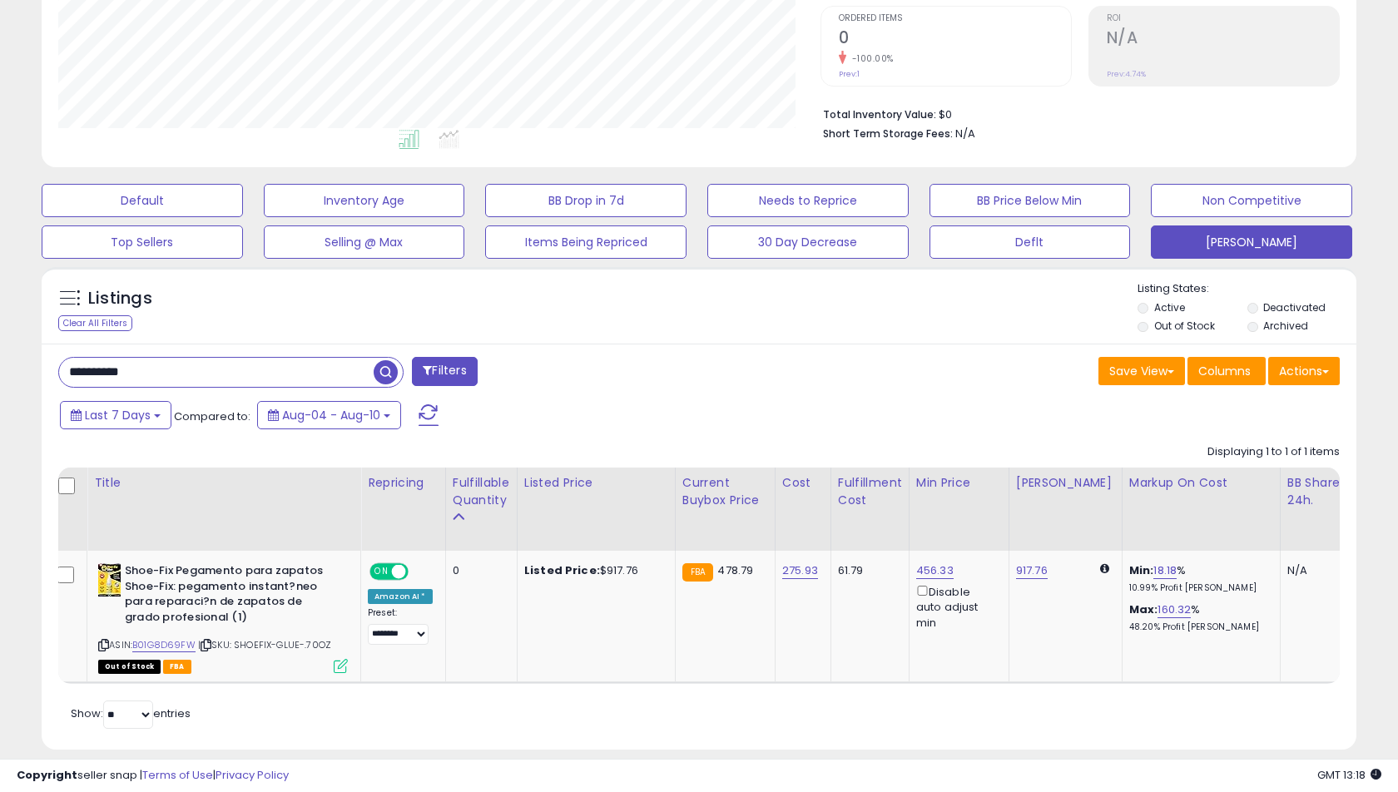
click at [237, 369] on input "**********" at bounding box center [216, 372] width 314 height 29
type input "****"
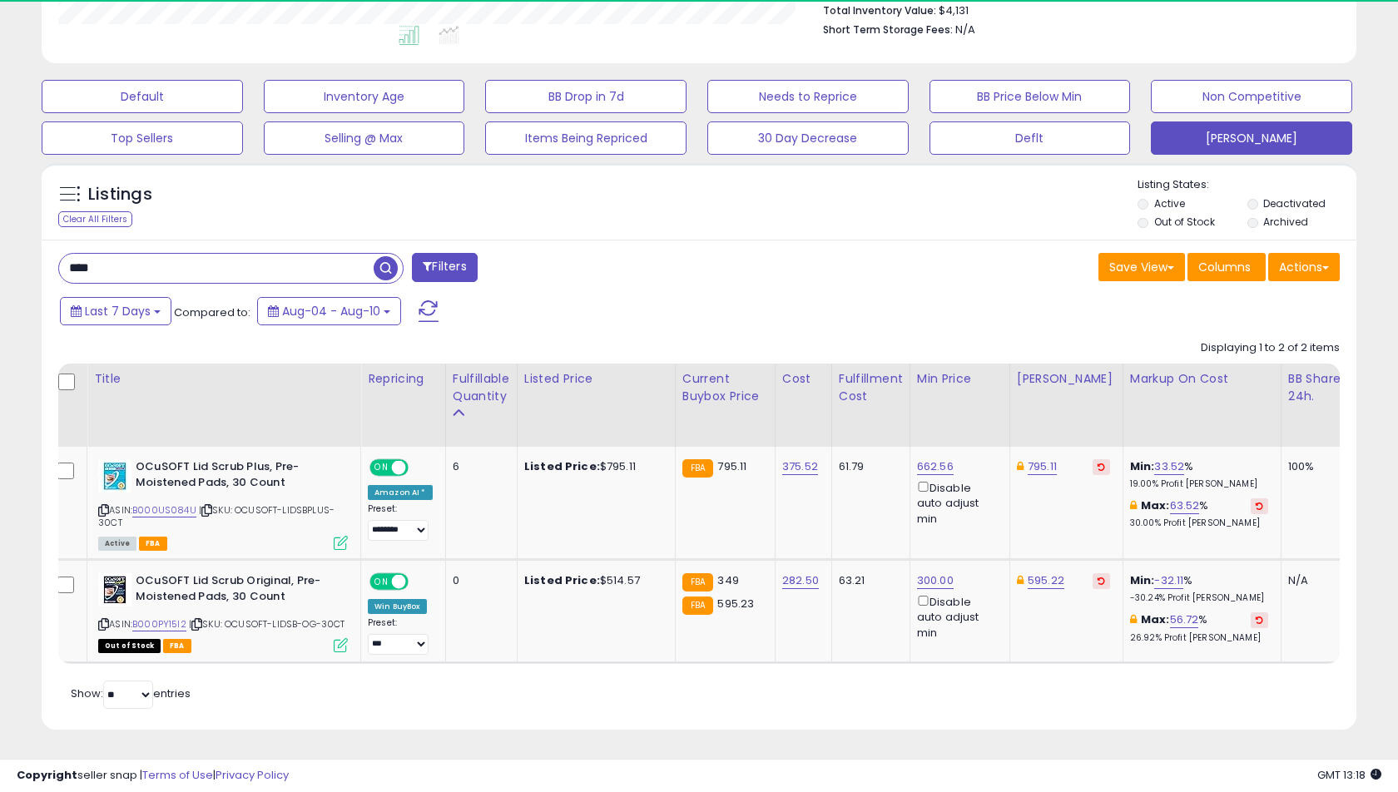
scroll to position [341, 761]
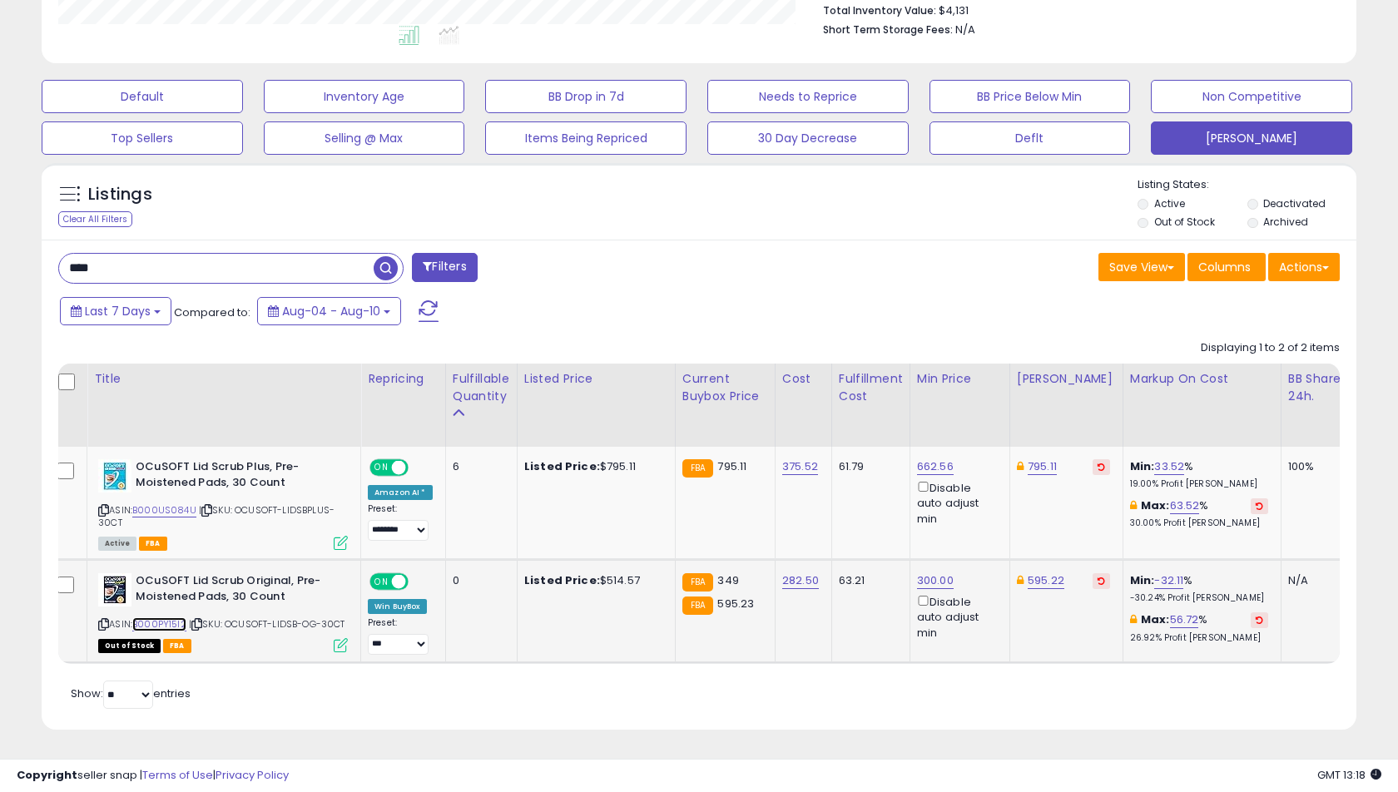
click at [172, 619] on link "B000PY15I2" at bounding box center [159, 624] width 54 height 14
